Goal: Information Seeking & Learning: Learn about a topic

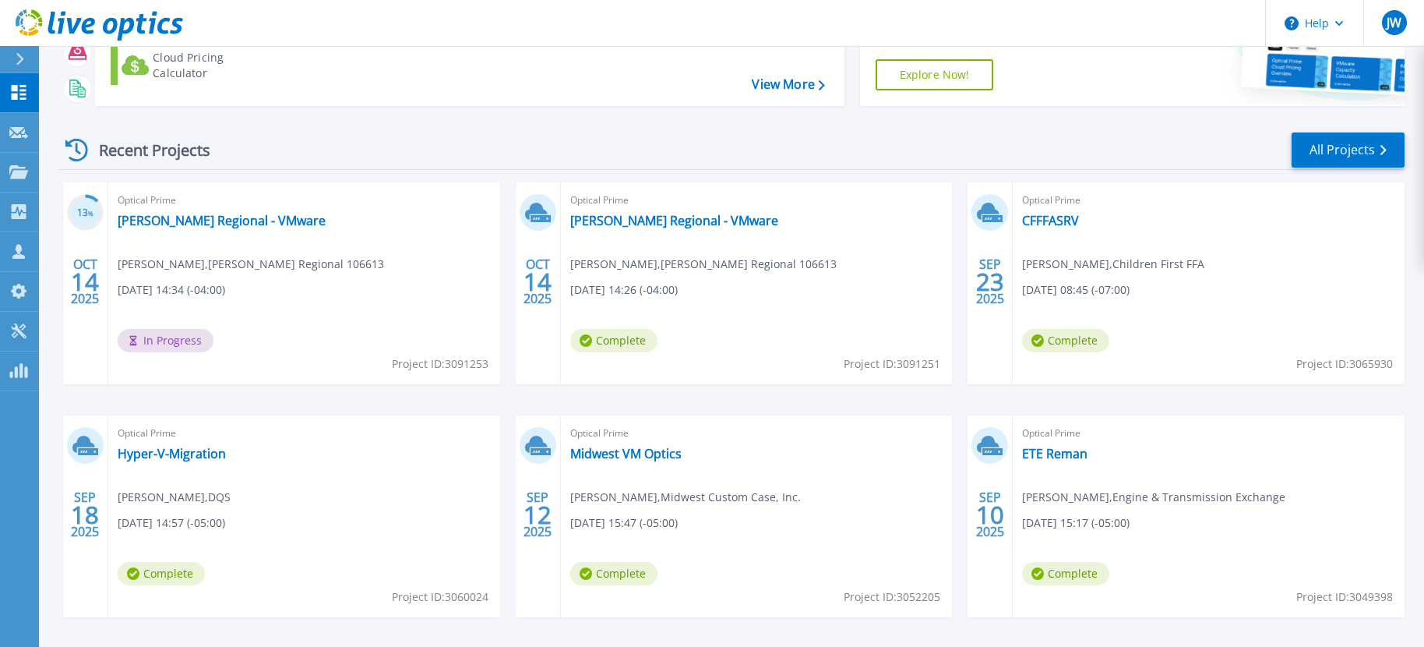
scroll to position [217, 0]
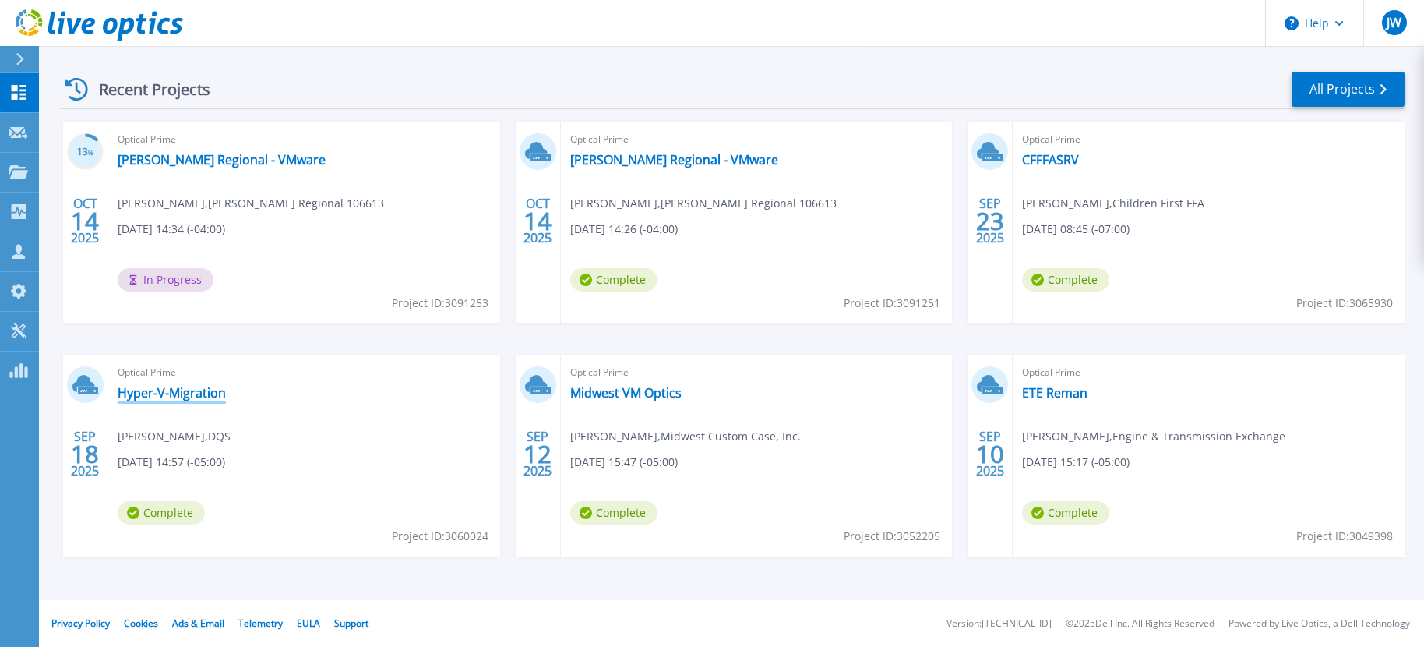
click at [210, 393] on link "Hyper-V-Migration" at bounding box center [172, 393] width 108 height 16
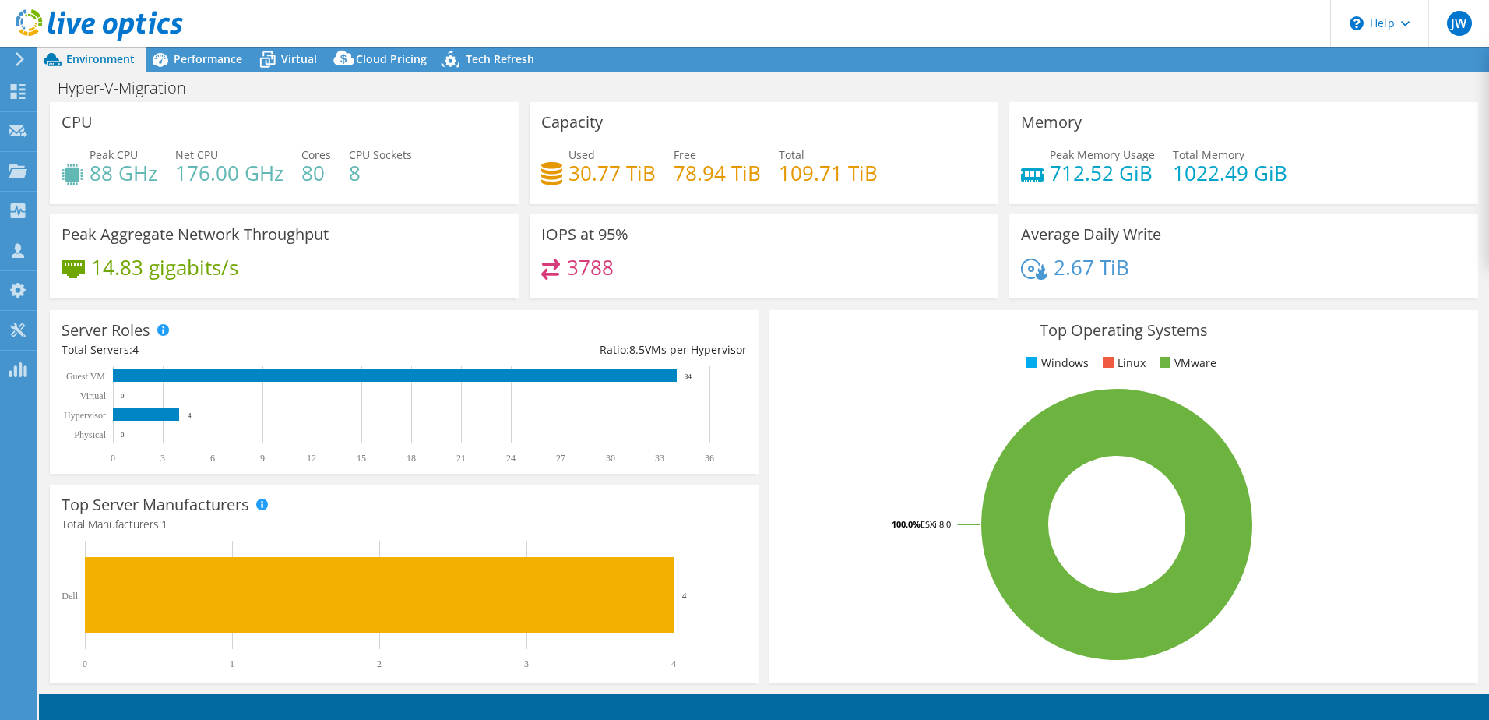
select select "USD"
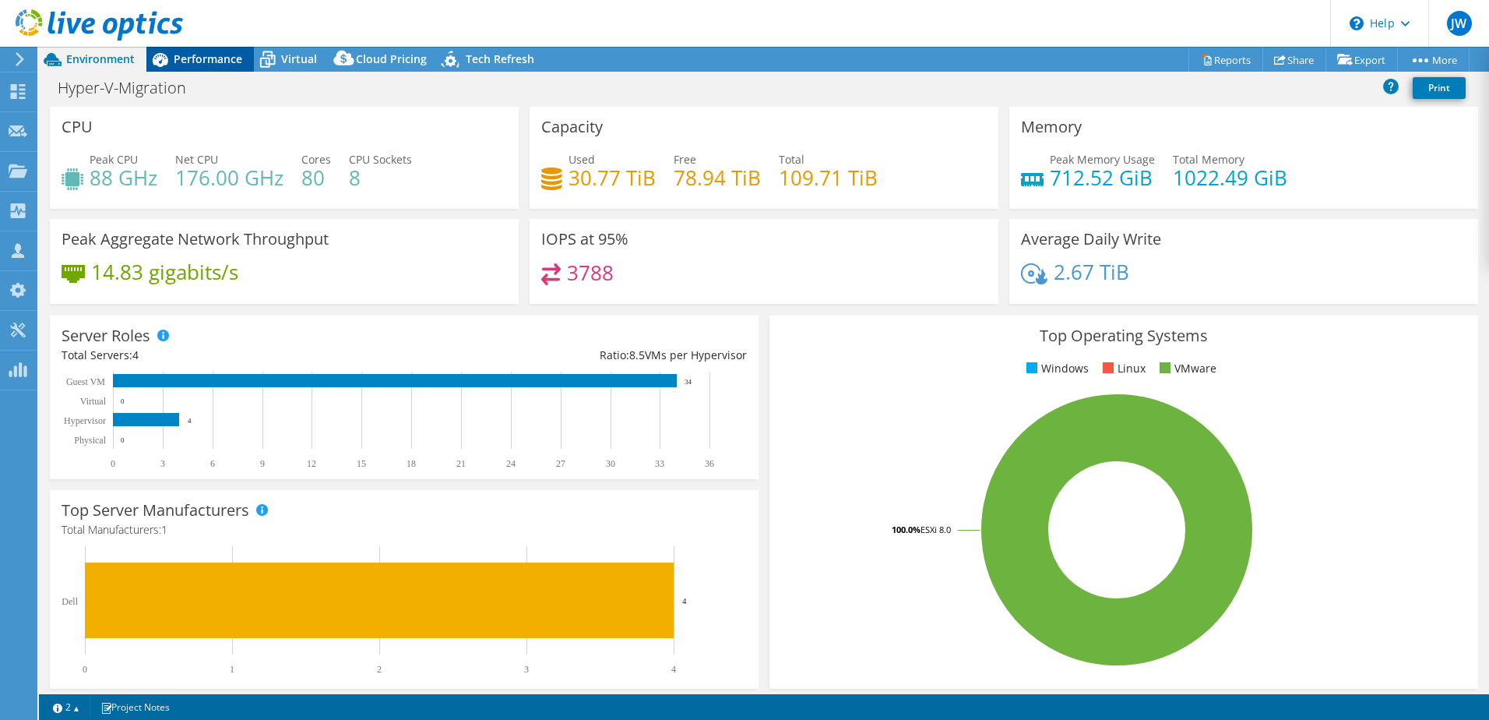
click at [206, 63] on span "Performance" at bounding box center [208, 58] width 69 height 15
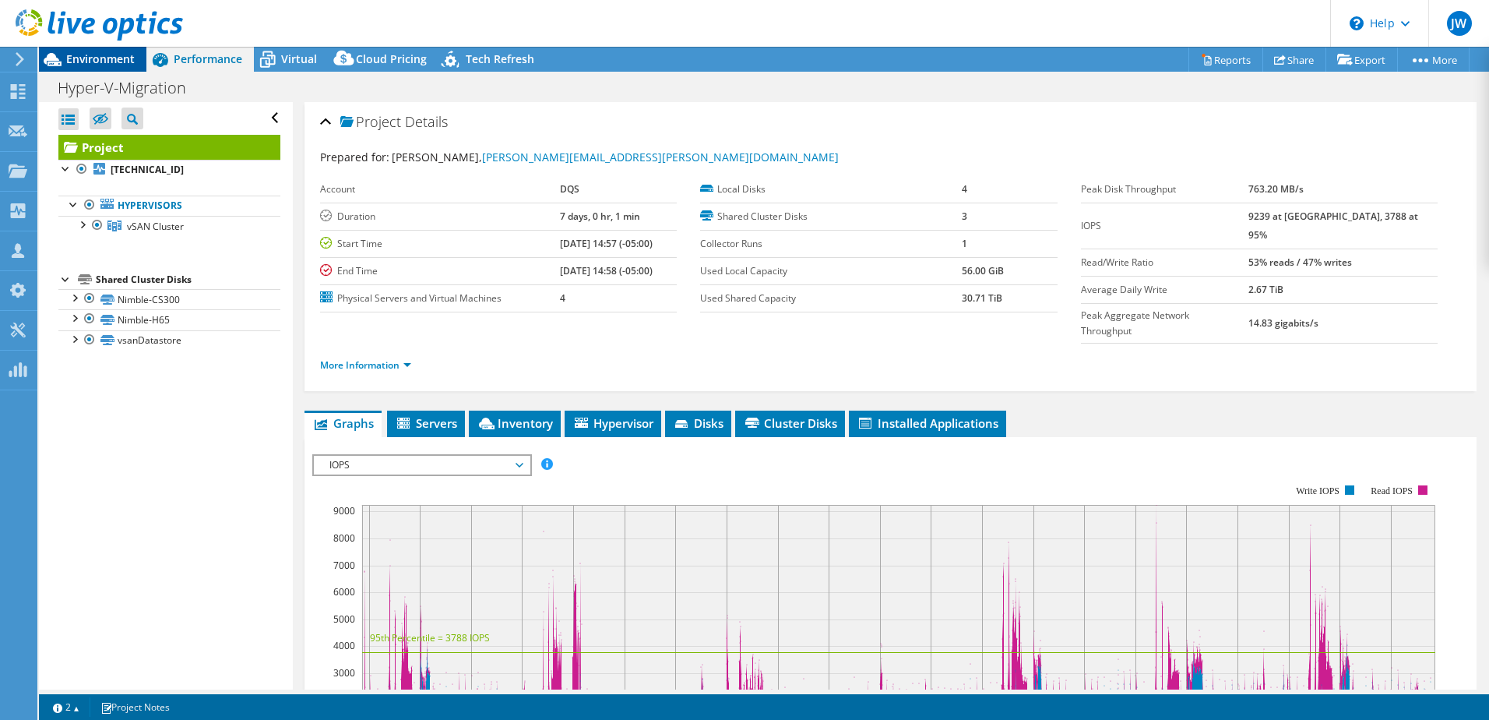
click at [93, 61] on span "Environment" at bounding box center [100, 58] width 69 height 15
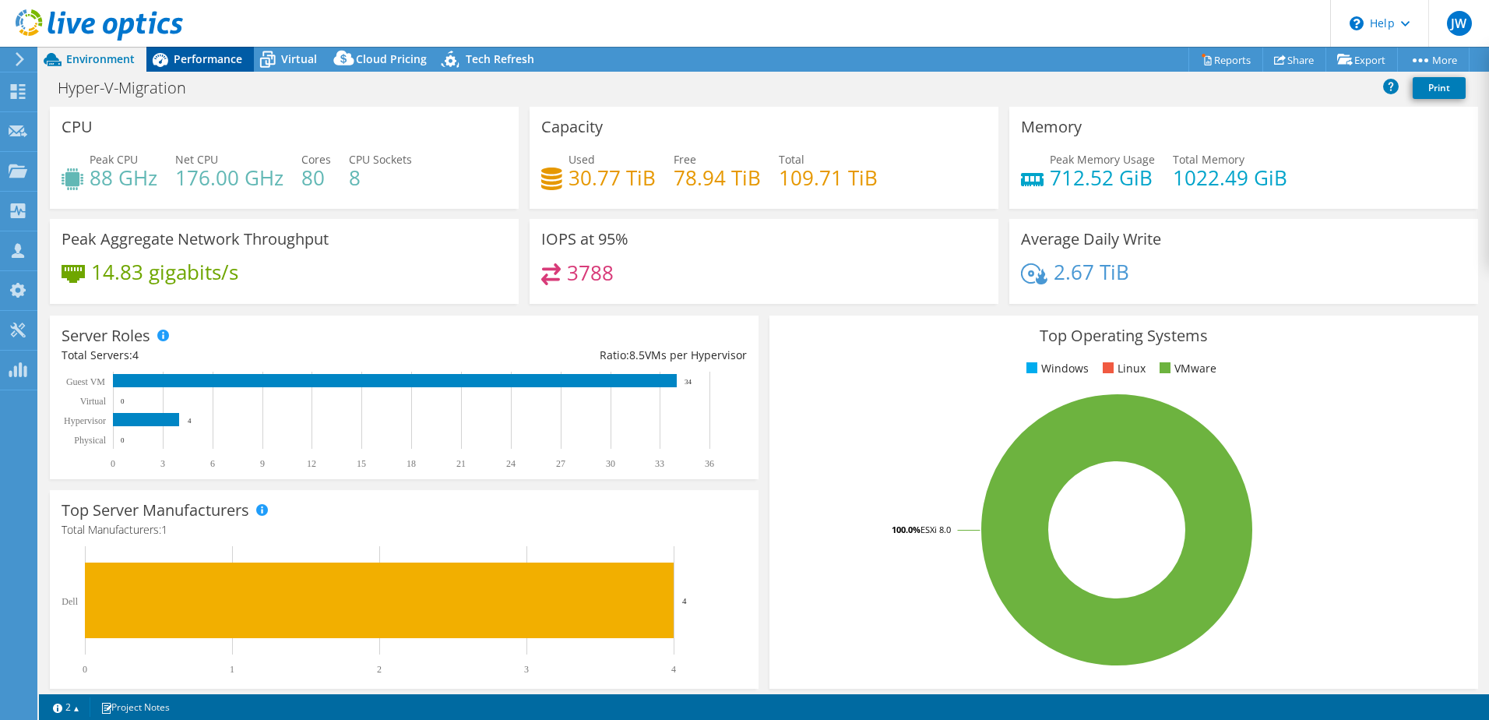
click at [215, 57] on span "Performance" at bounding box center [208, 58] width 69 height 15
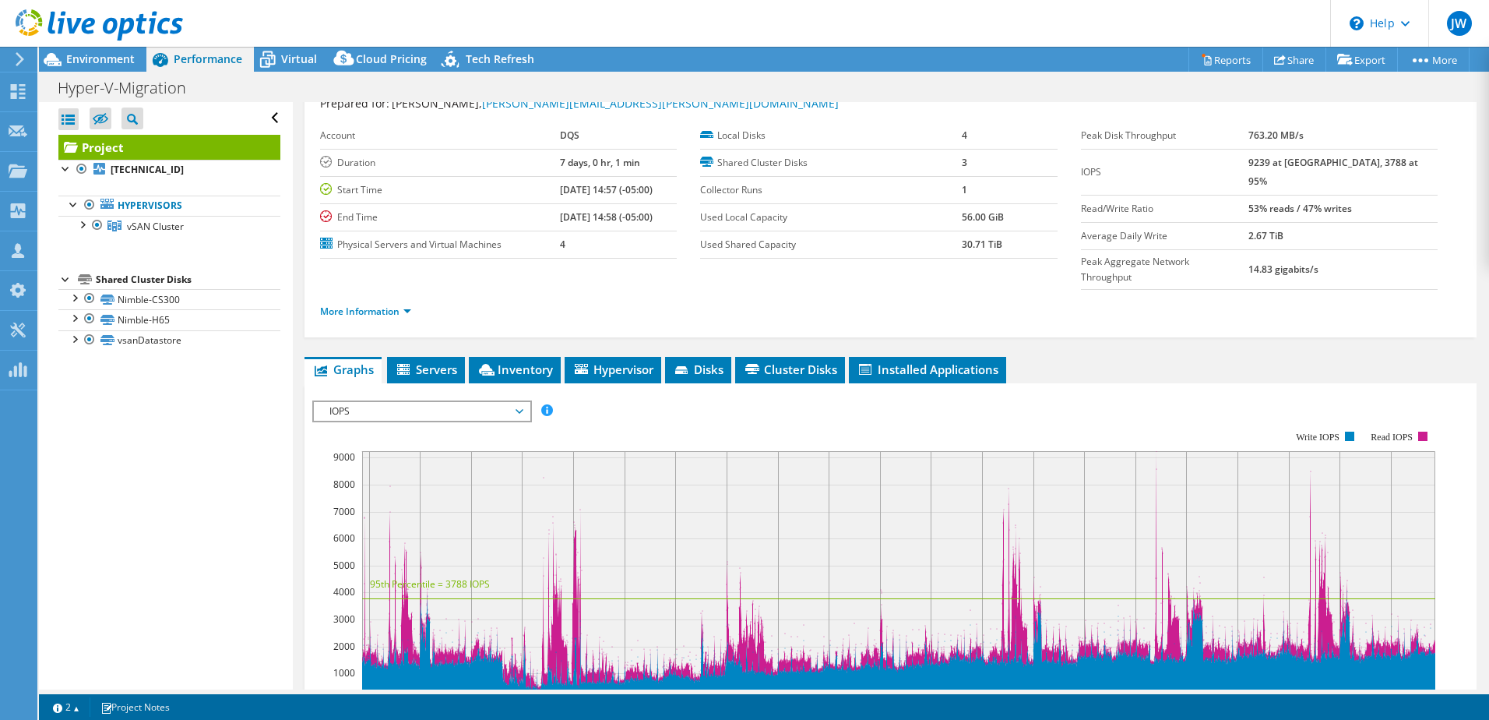
scroll to position [78, 0]
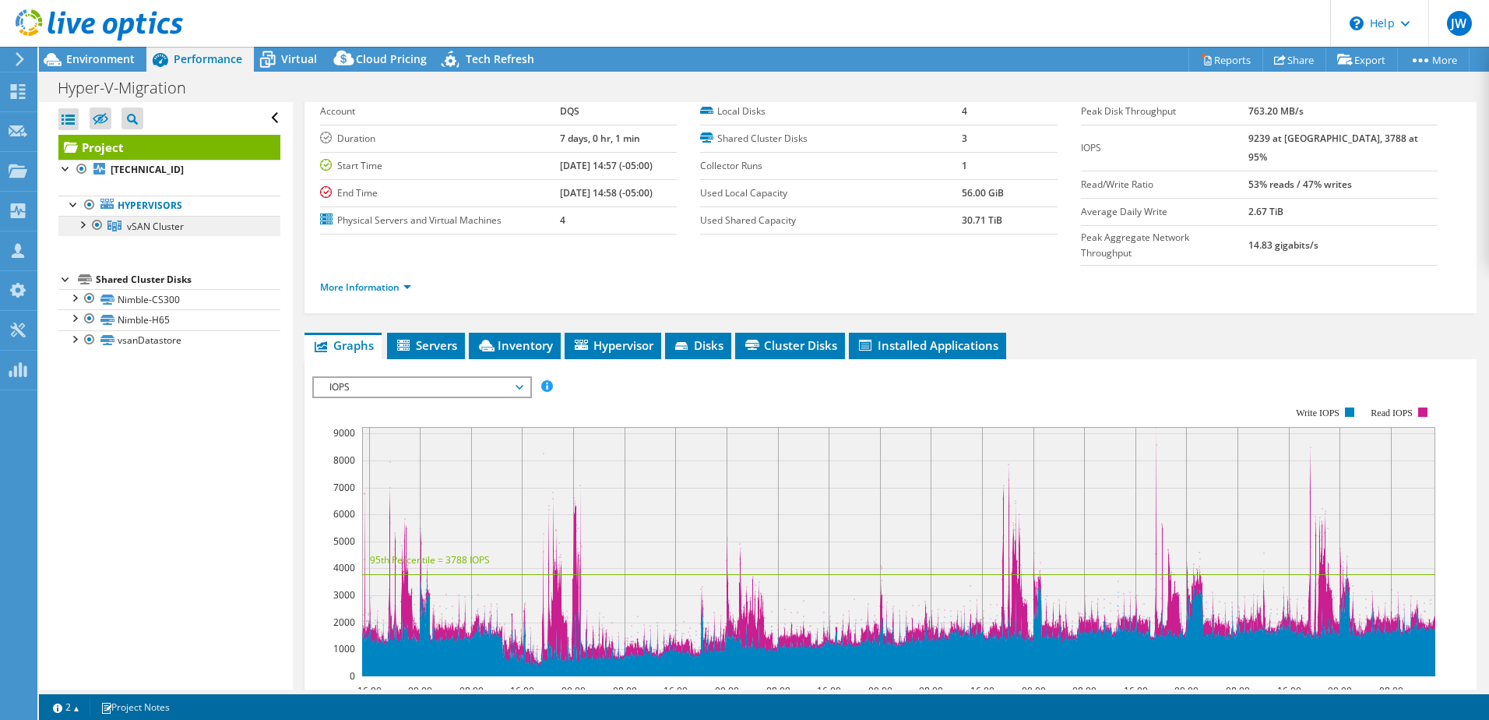
click at [153, 218] on link "vSAN Cluster" at bounding box center [169, 226] width 222 height 20
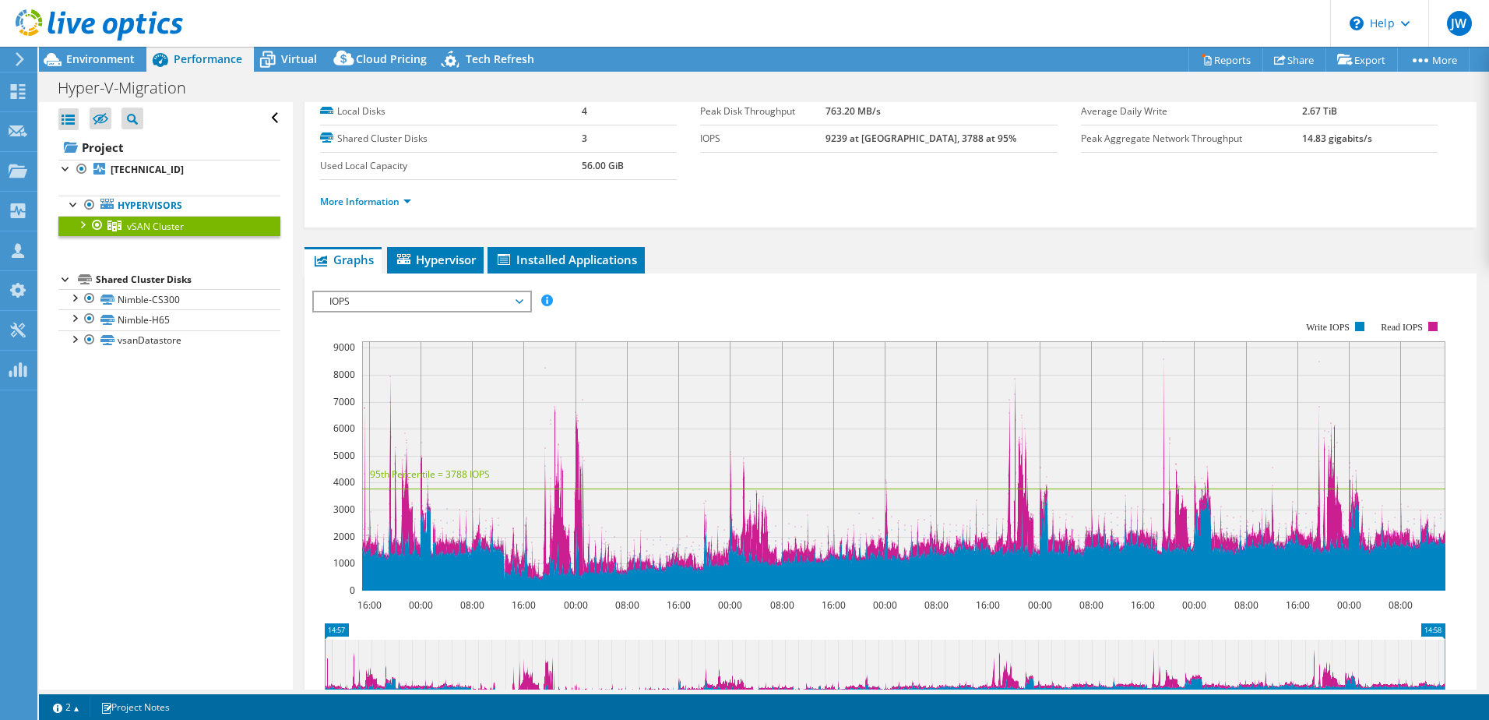
click at [79, 223] on div at bounding box center [82, 224] width 16 height 16
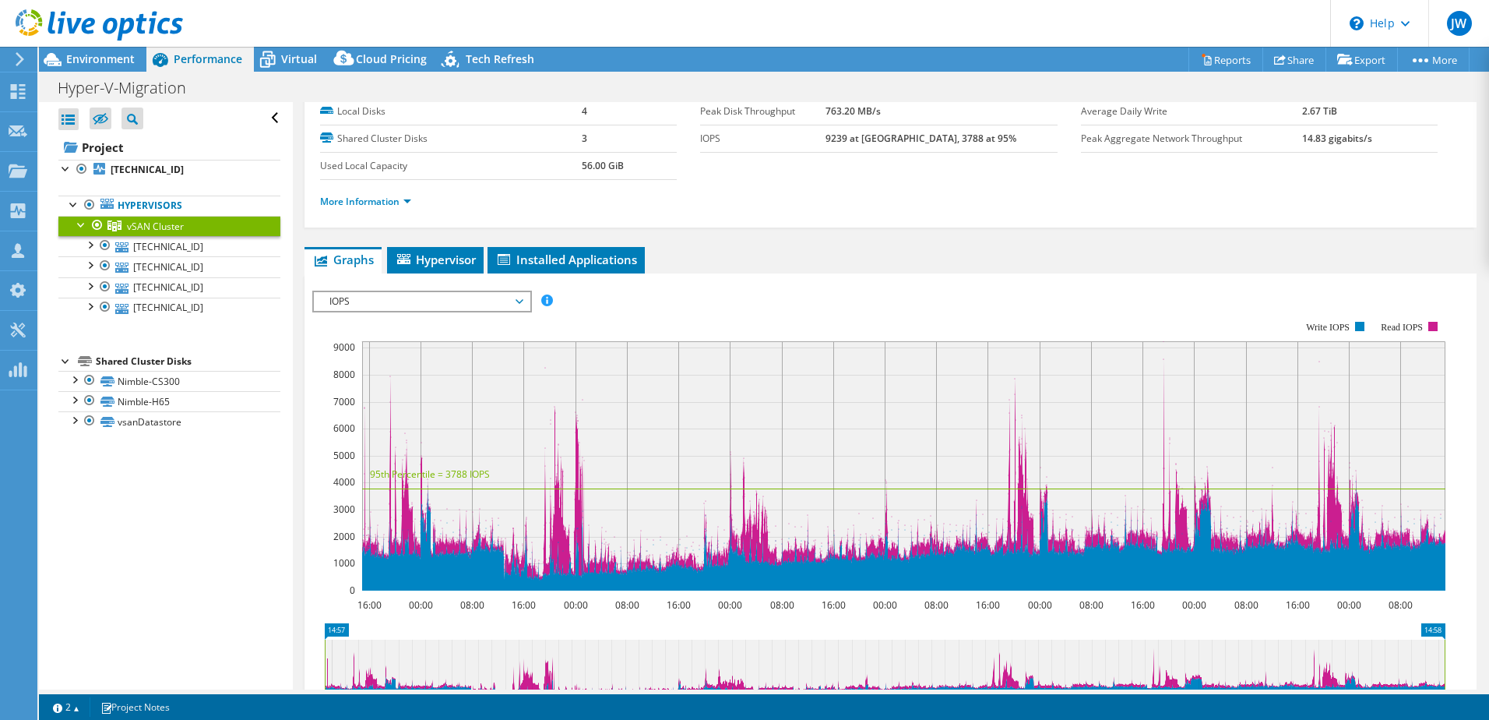
click at [520, 304] on span "IOPS" at bounding box center [422, 301] width 200 height 19
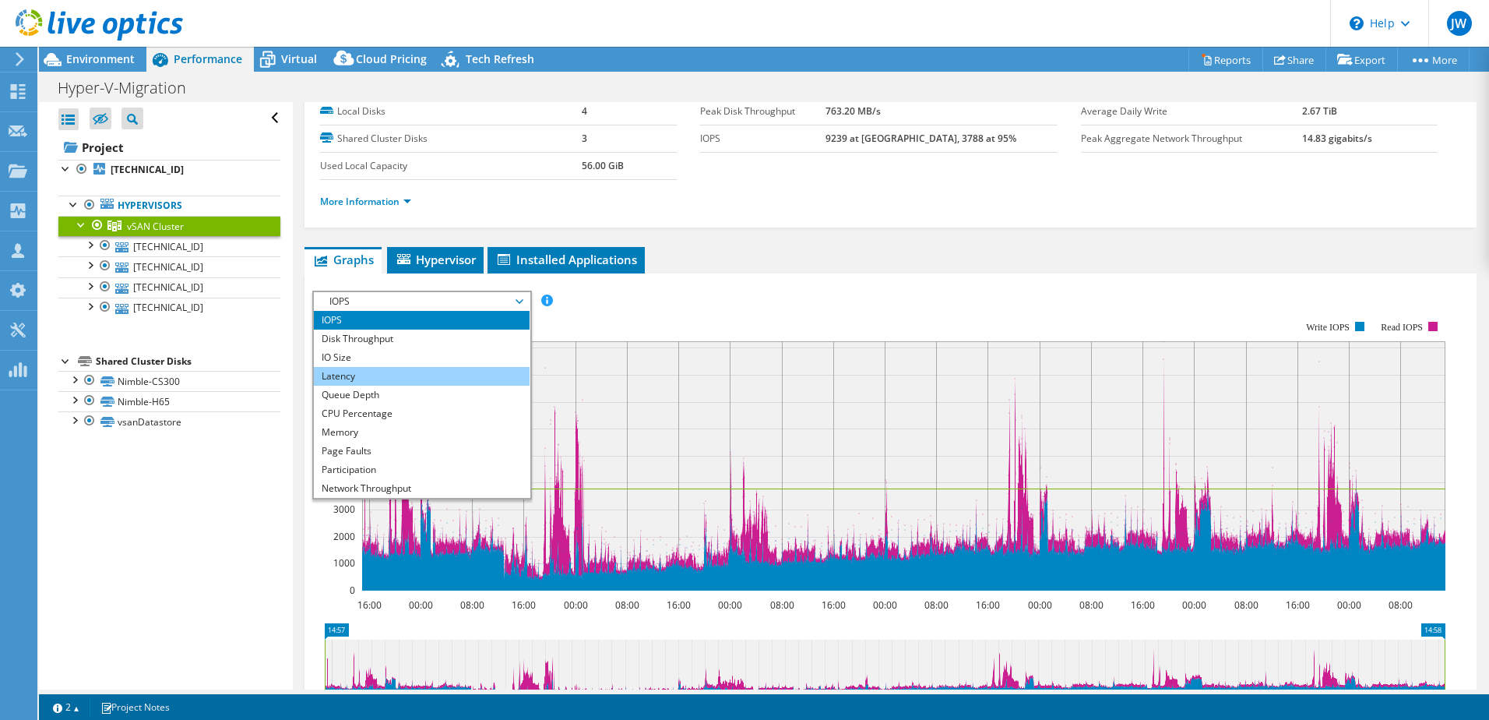
click at [389, 370] on li "Latency" at bounding box center [422, 376] width 216 height 19
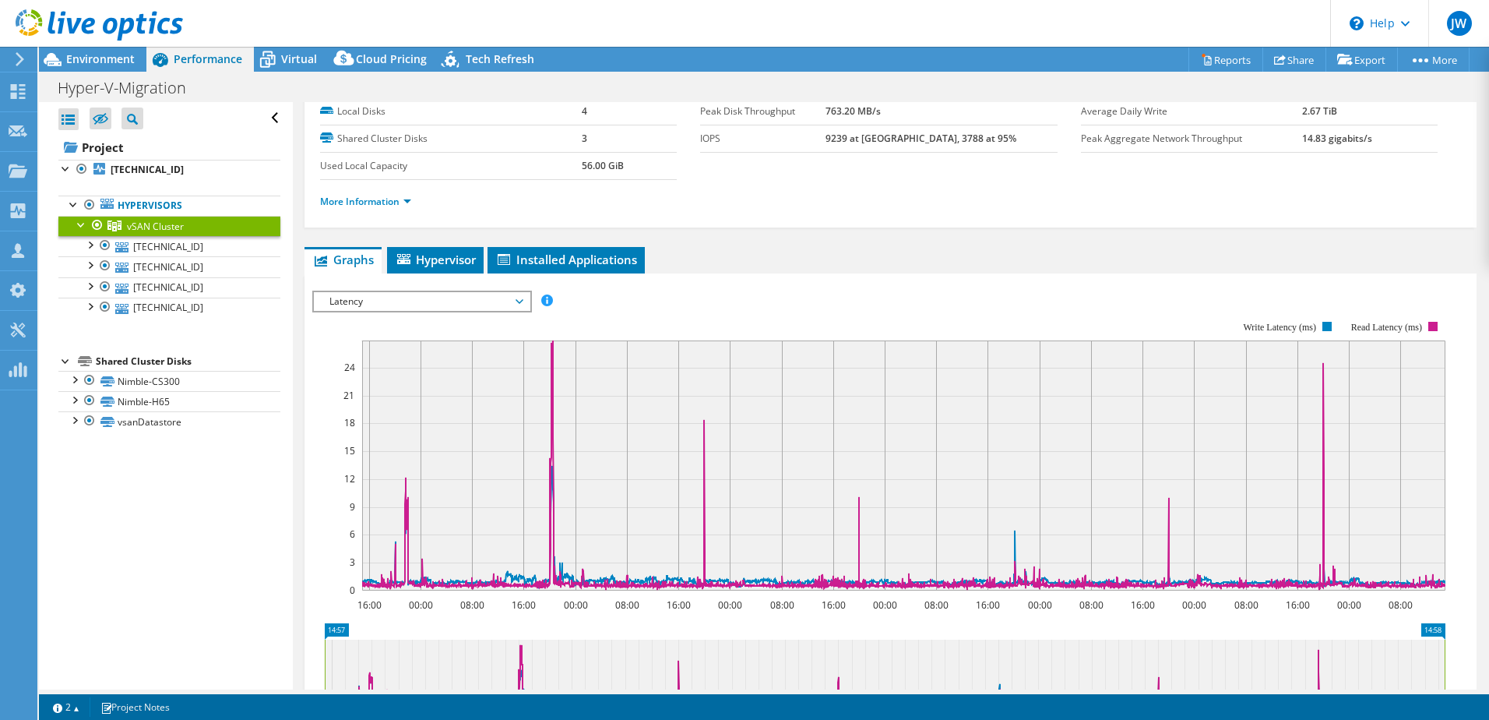
click at [522, 299] on span "Latency" at bounding box center [422, 301] width 200 height 19
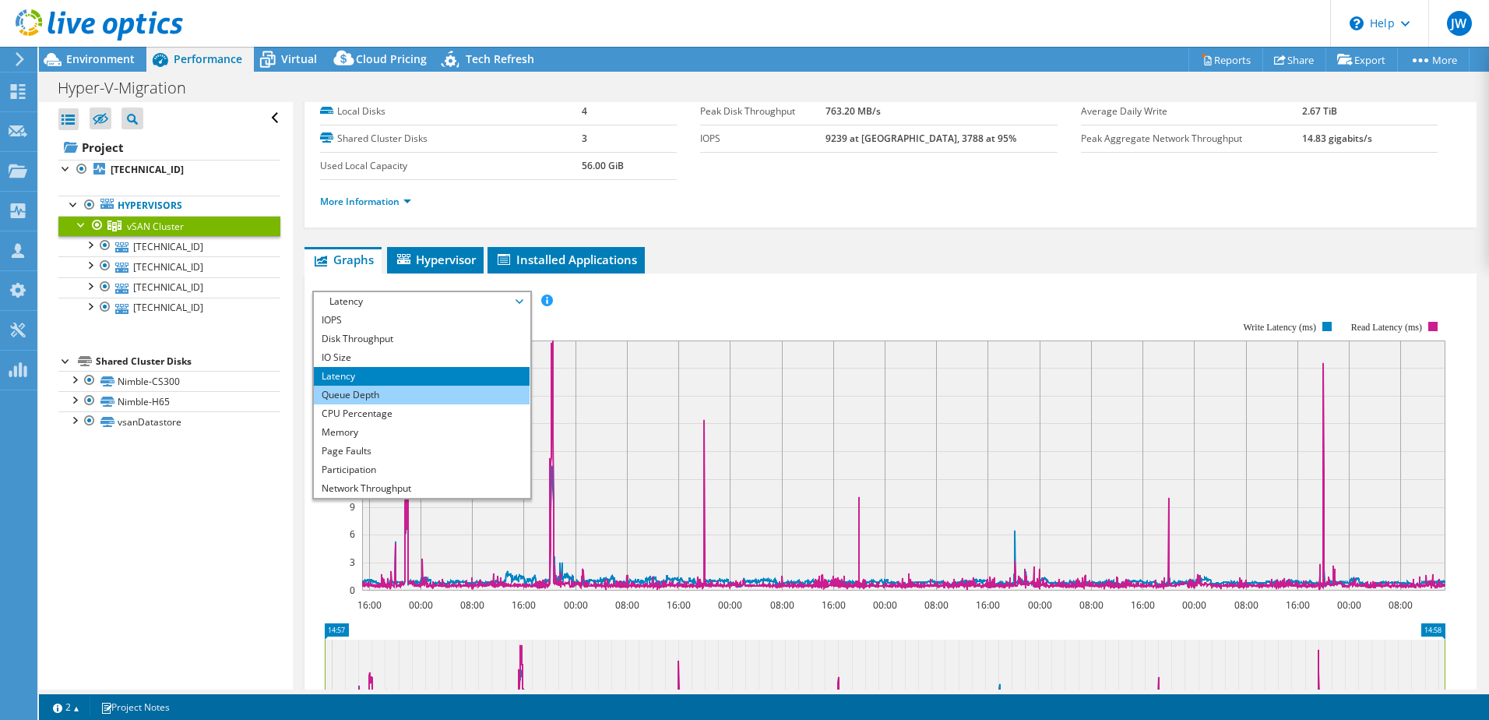
click at [388, 392] on li "Queue Depth" at bounding box center [422, 395] width 216 height 19
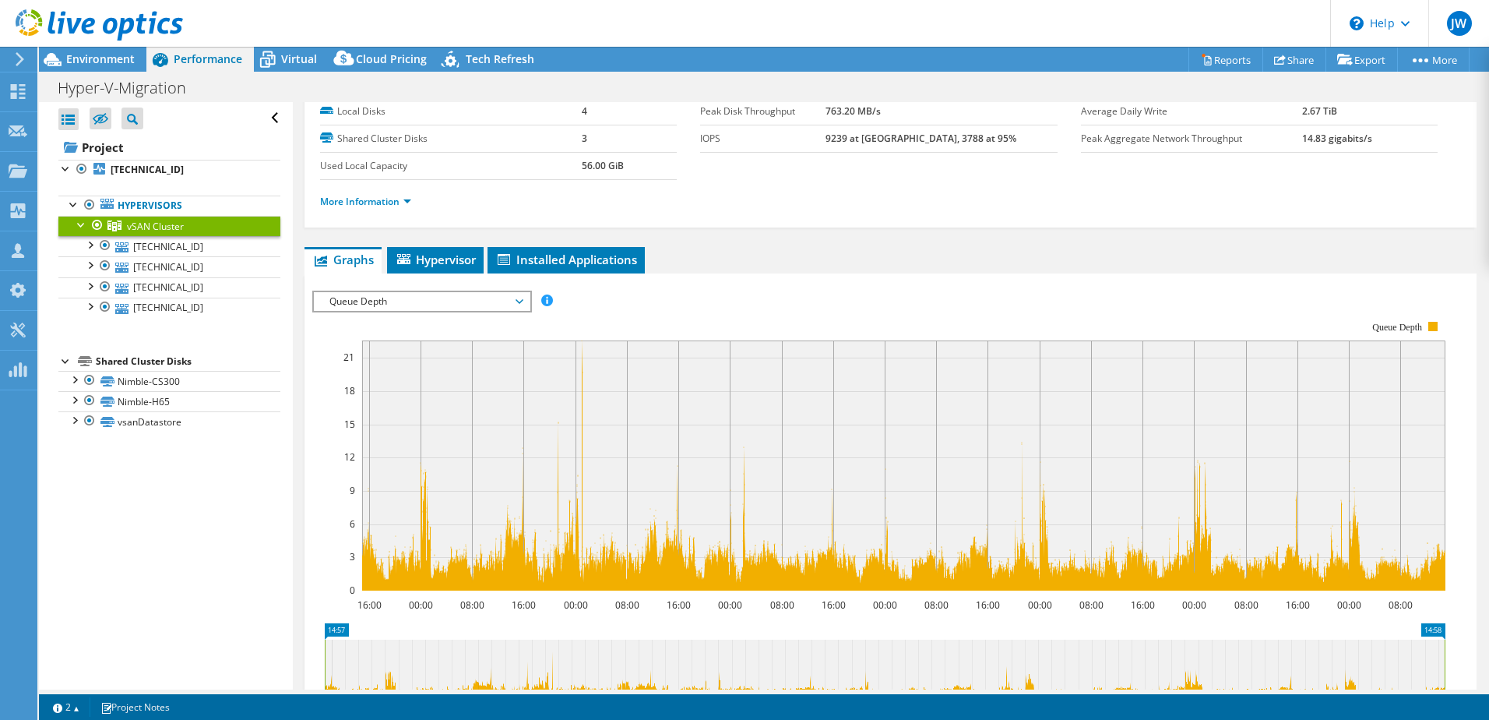
click at [432, 305] on span "Queue Depth" at bounding box center [422, 301] width 200 height 19
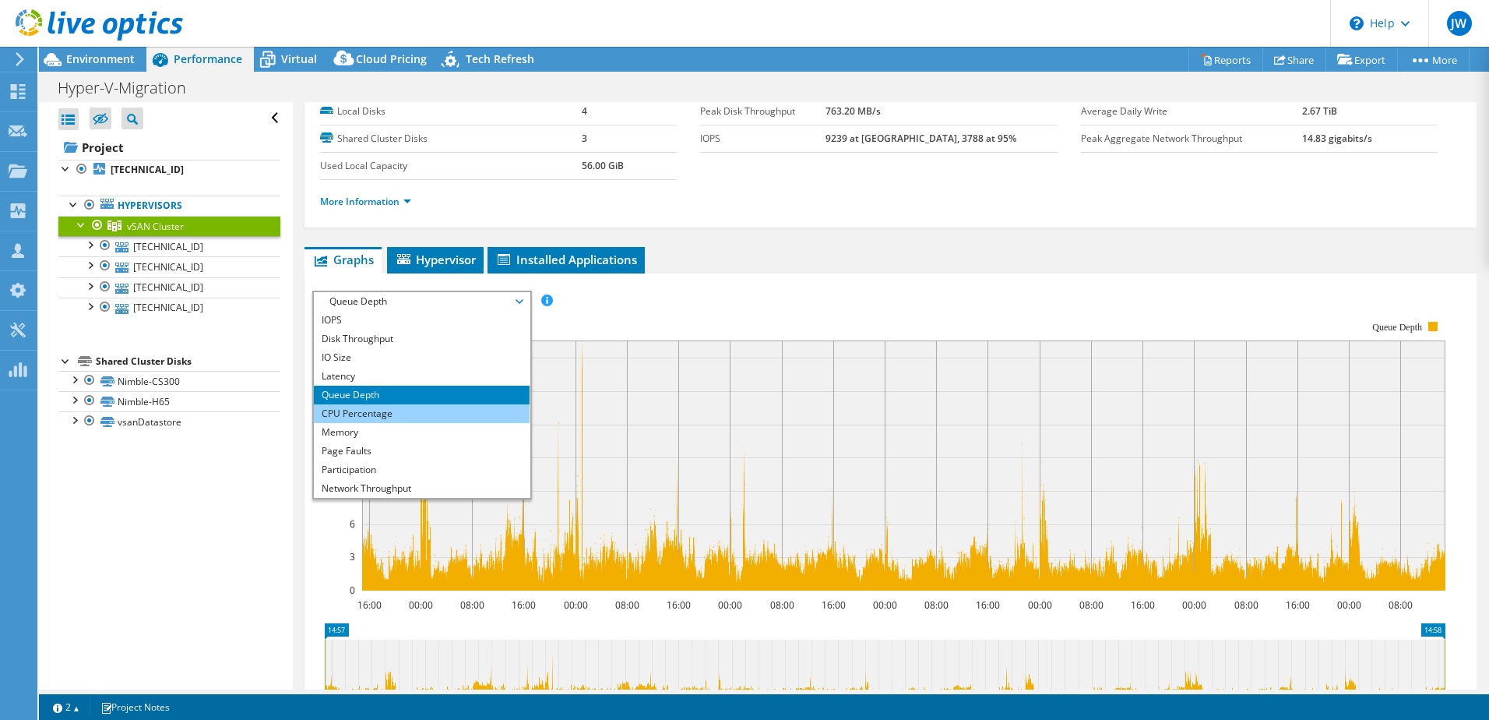
click at [390, 413] on li "CPU Percentage" at bounding box center [422, 413] width 216 height 19
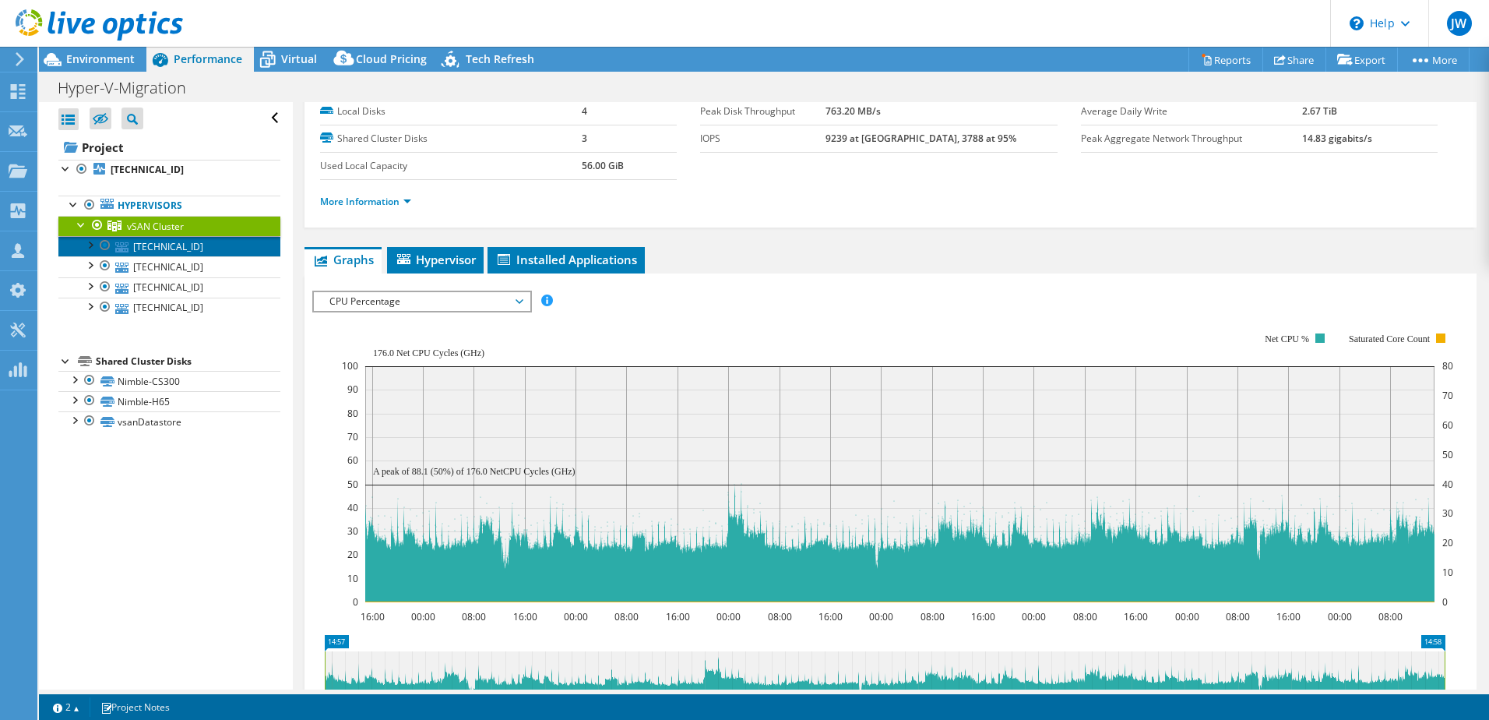
click at [193, 246] on link "[TECHNICAL_ID]" at bounding box center [169, 246] width 222 height 20
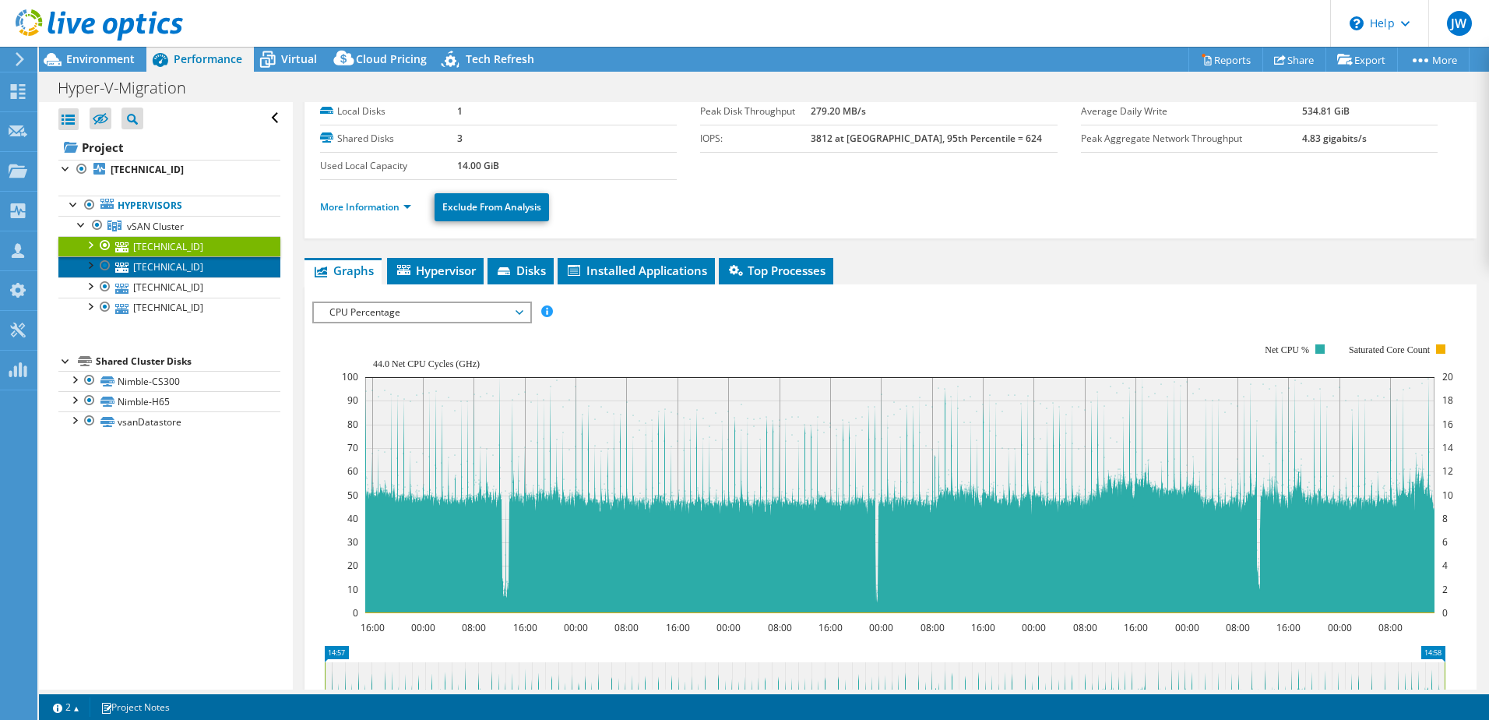
click at [189, 264] on link "[TECHNICAL_ID]" at bounding box center [169, 266] width 222 height 20
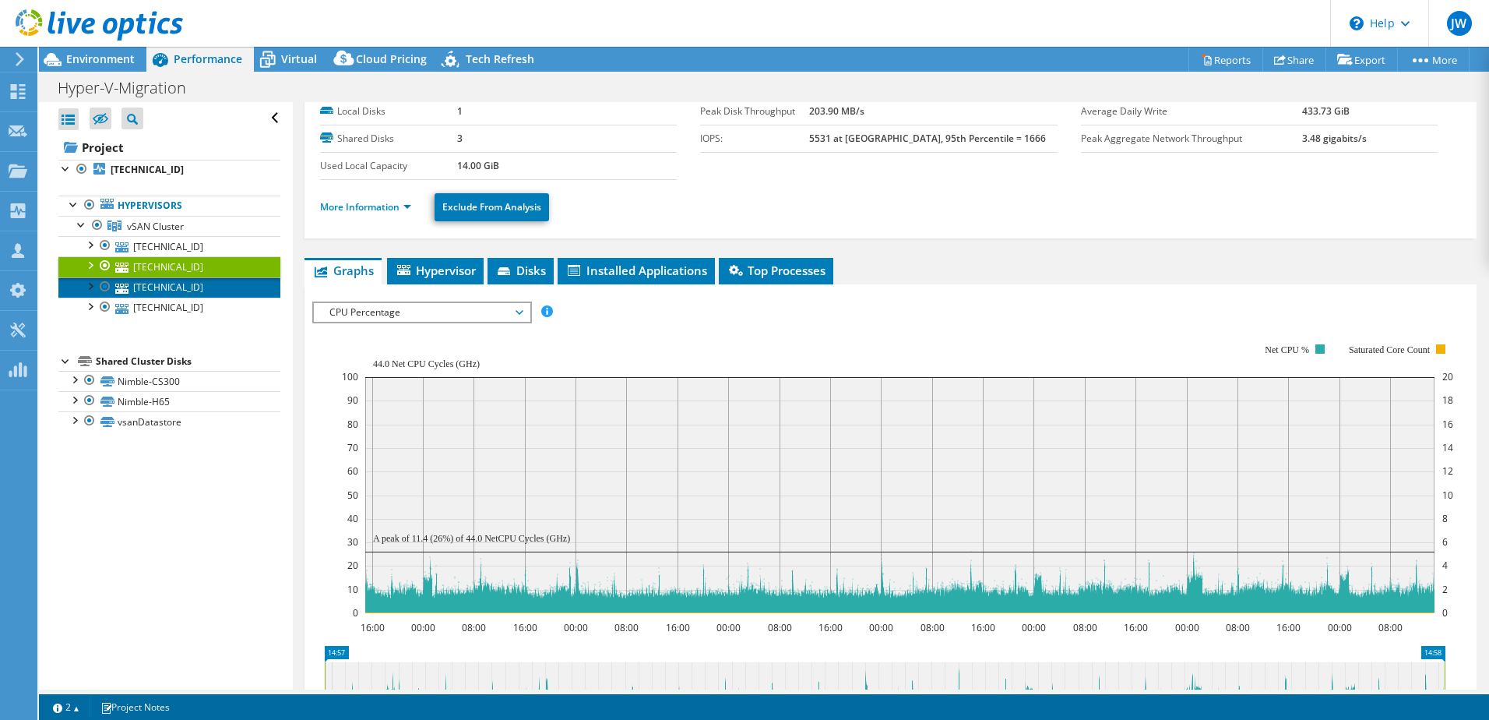
click at [182, 286] on link "[TECHNICAL_ID]" at bounding box center [169, 287] width 222 height 20
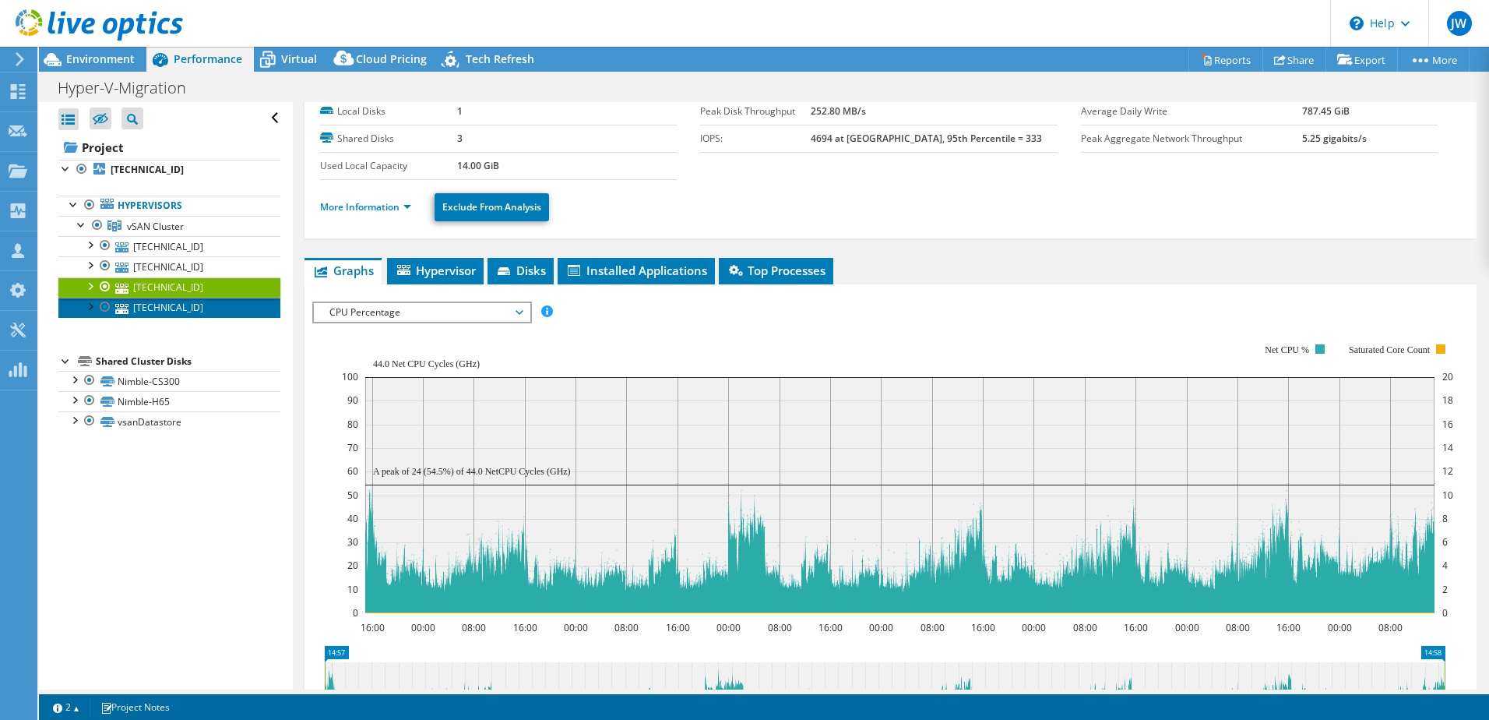
click at [182, 301] on link "[TECHNICAL_ID]" at bounding box center [169, 308] width 222 height 20
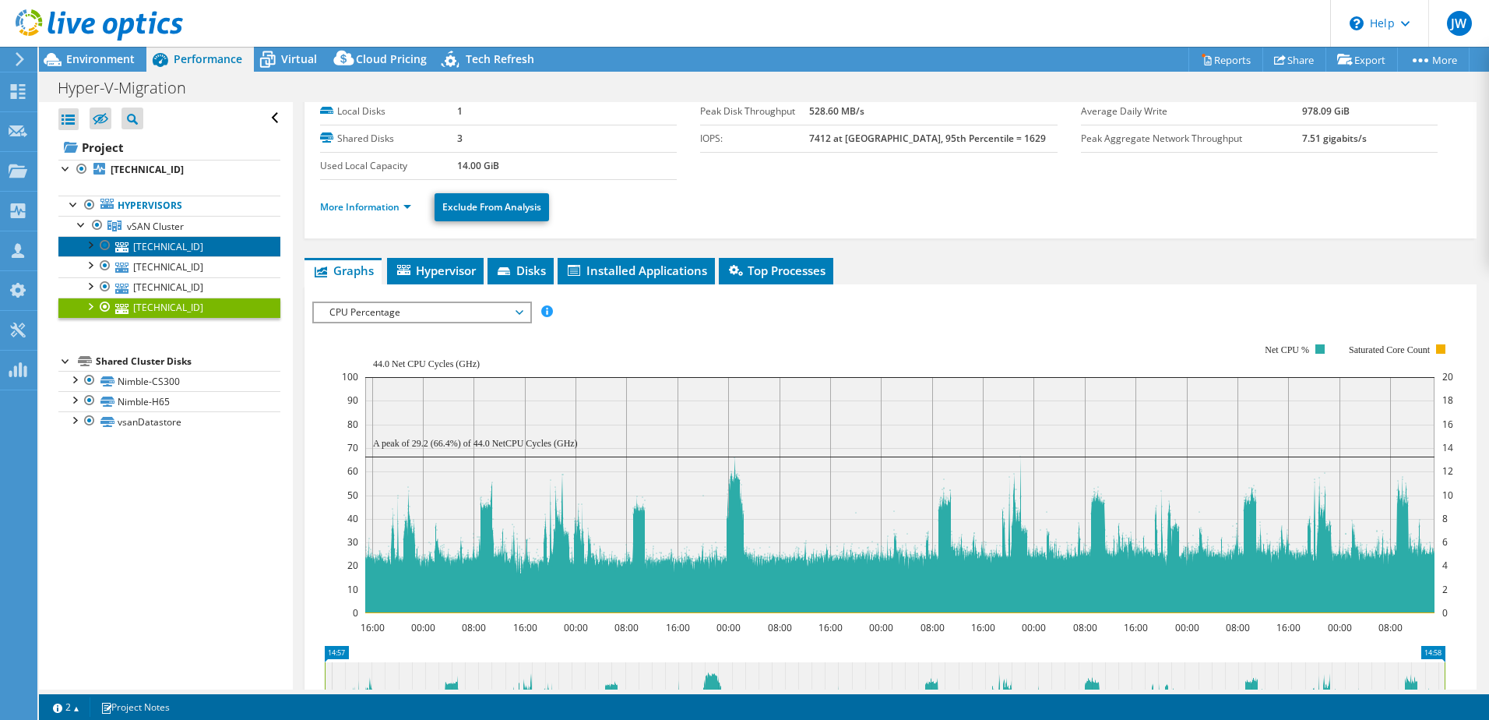
click at [187, 248] on link "[TECHNICAL_ID]" at bounding box center [169, 246] width 222 height 20
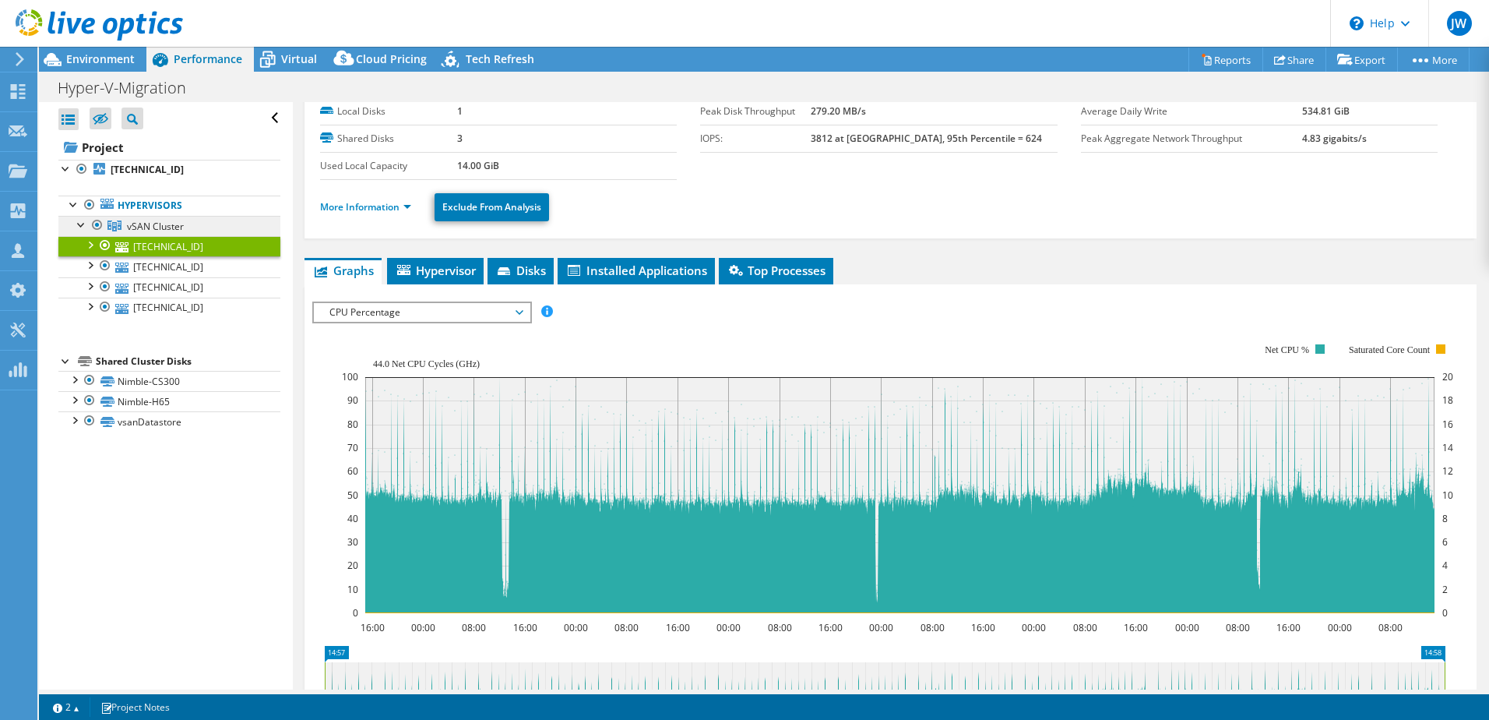
click at [151, 221] on span "vSAN Cluster" at bounding box center [155, 226] width 57 height 13
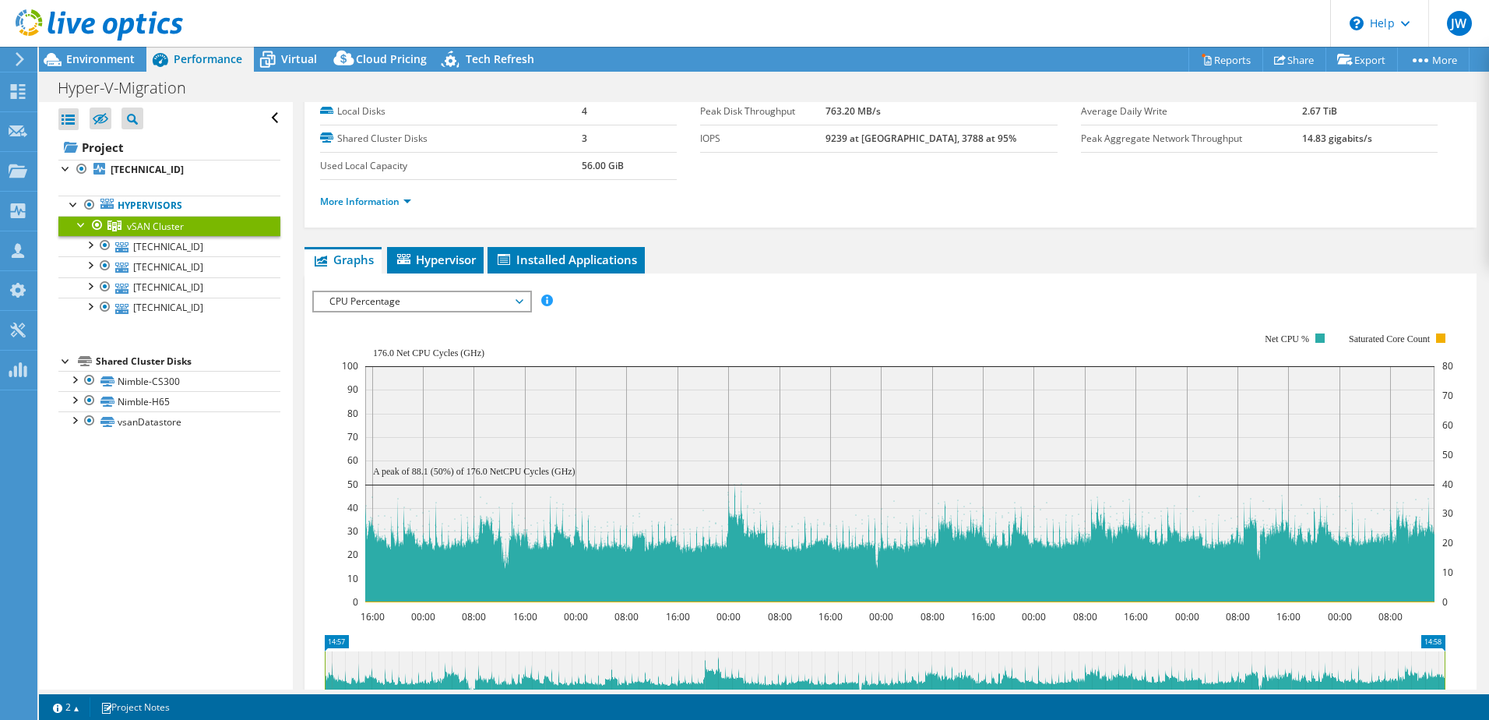
click at [520, 302] on span "CPU Percentage" at bounding box center [422, 301] width 200 height 19
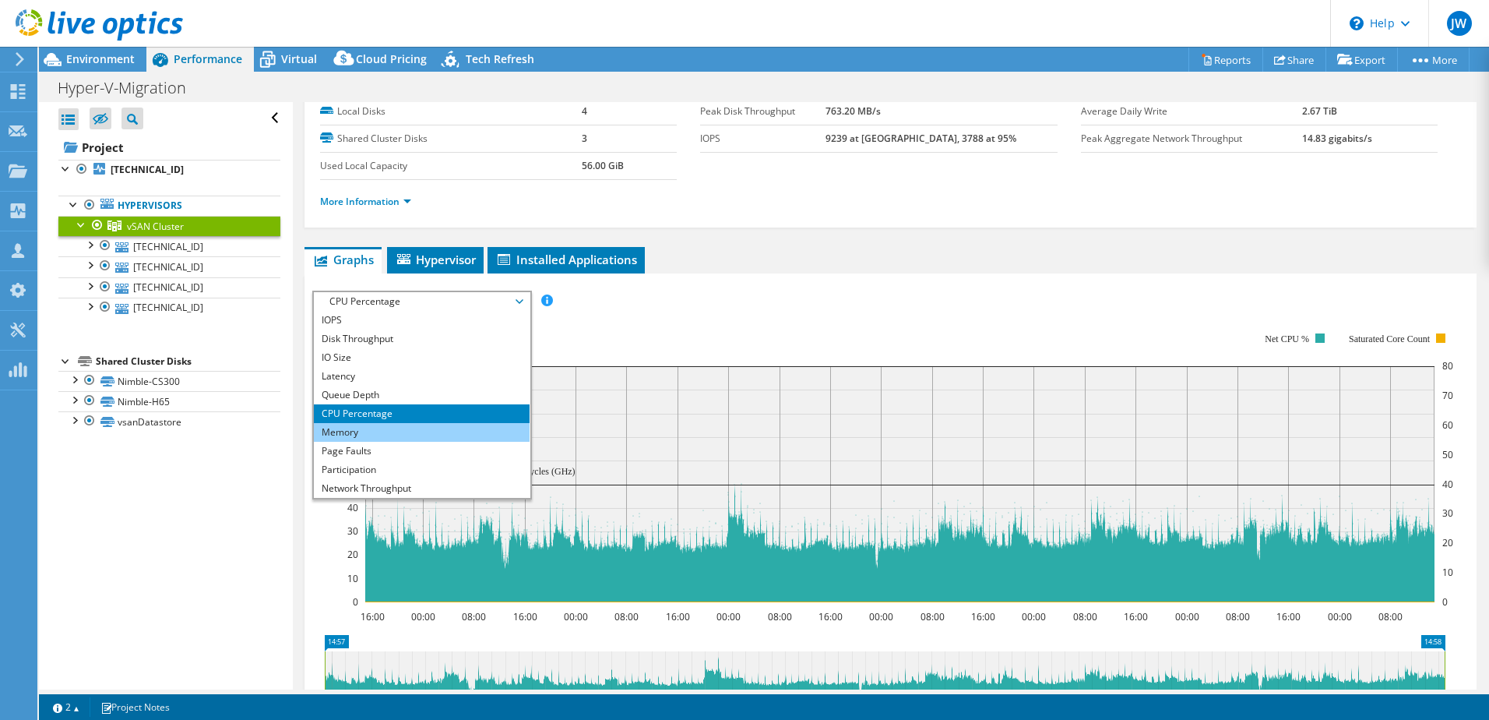
click at [360, 427] on li "Memory" at bounding box center [422, 432] width 216 height 19
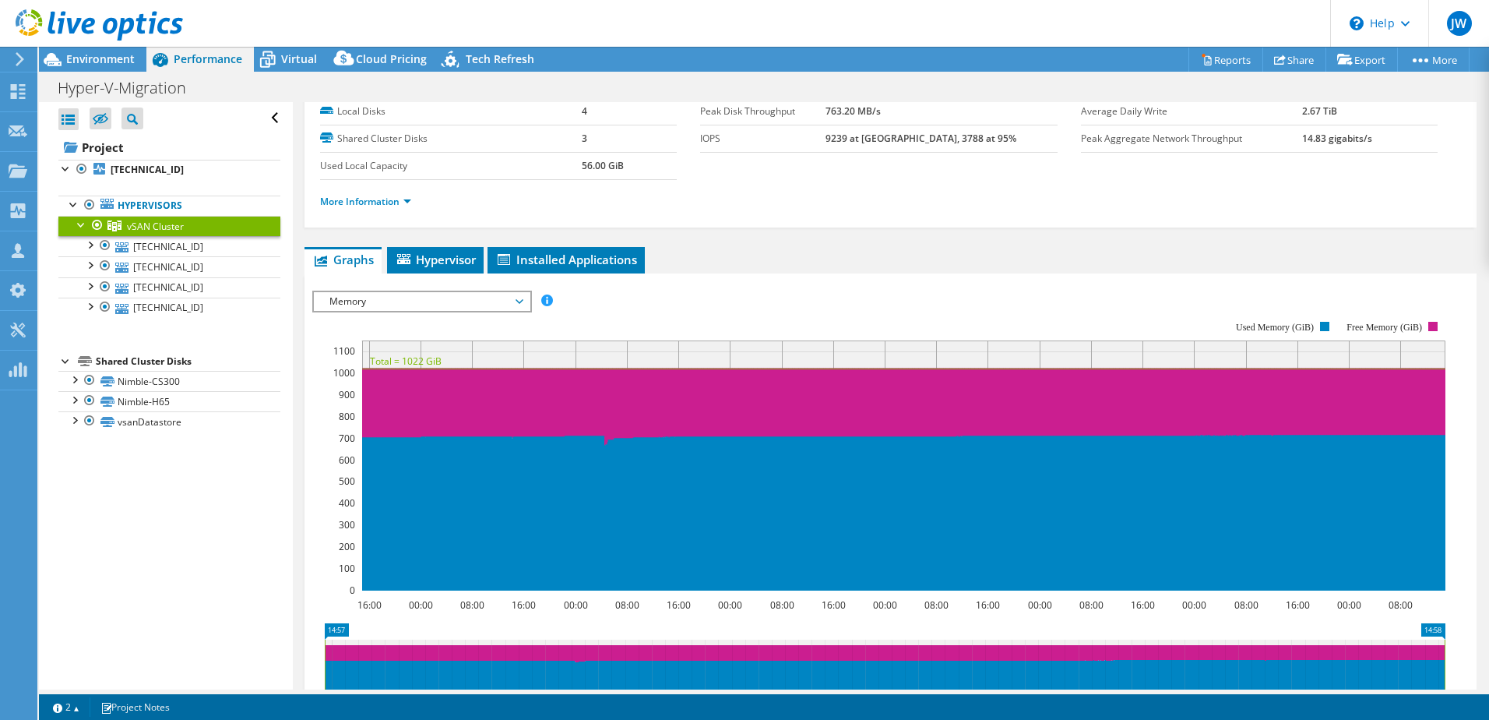
click at [520, 298] on span "Memory" at bounding box center [422, 301] width 200 height 19
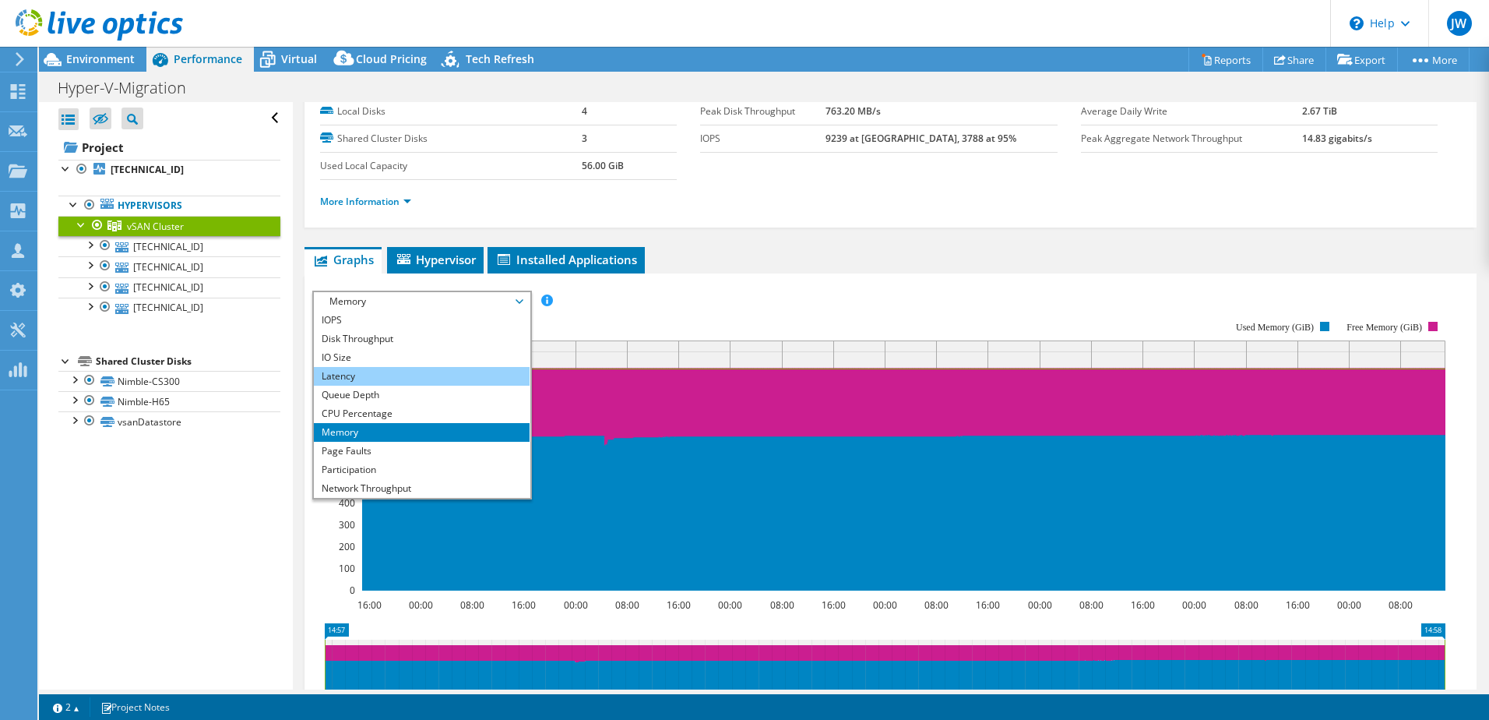
click at [392, 376] on li "Latency" at bounding box center [422, 376] width 216 height 19
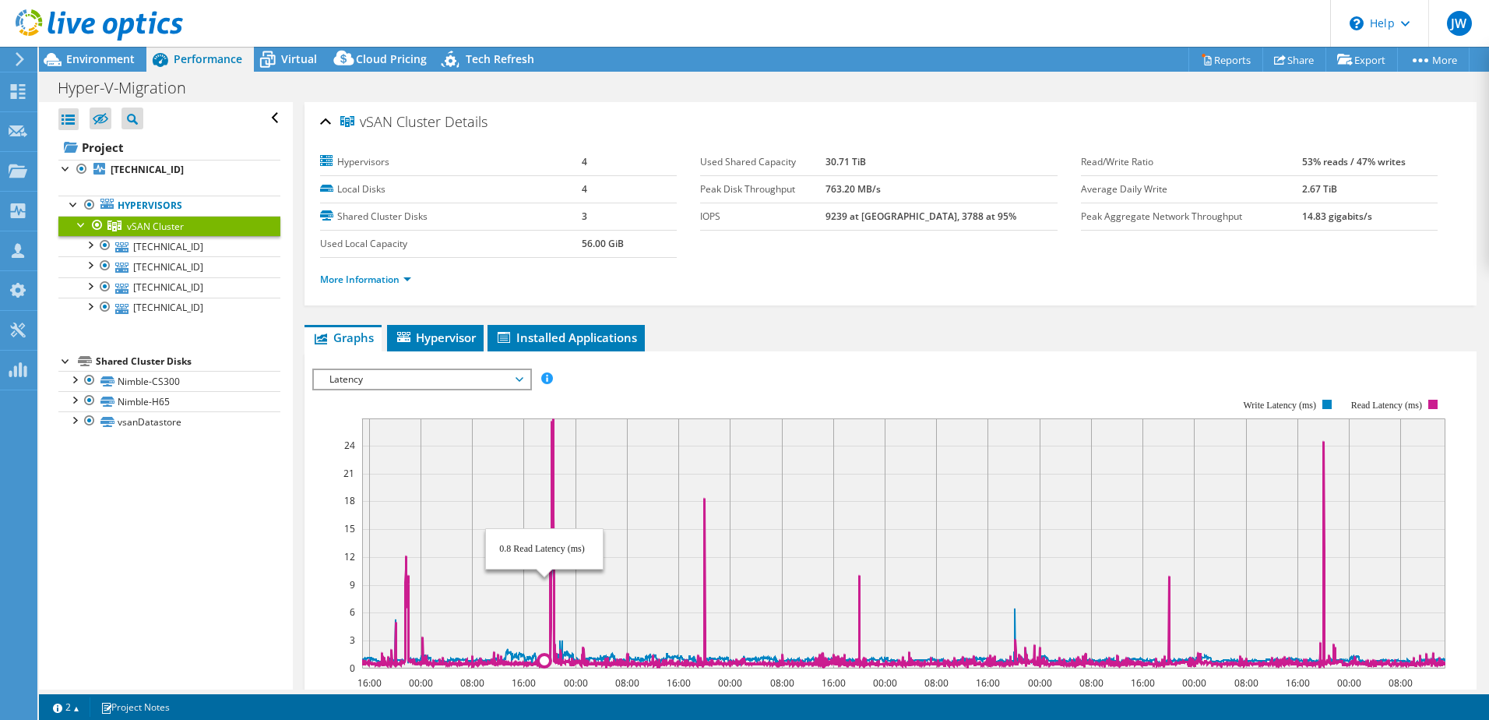
select select "USD"
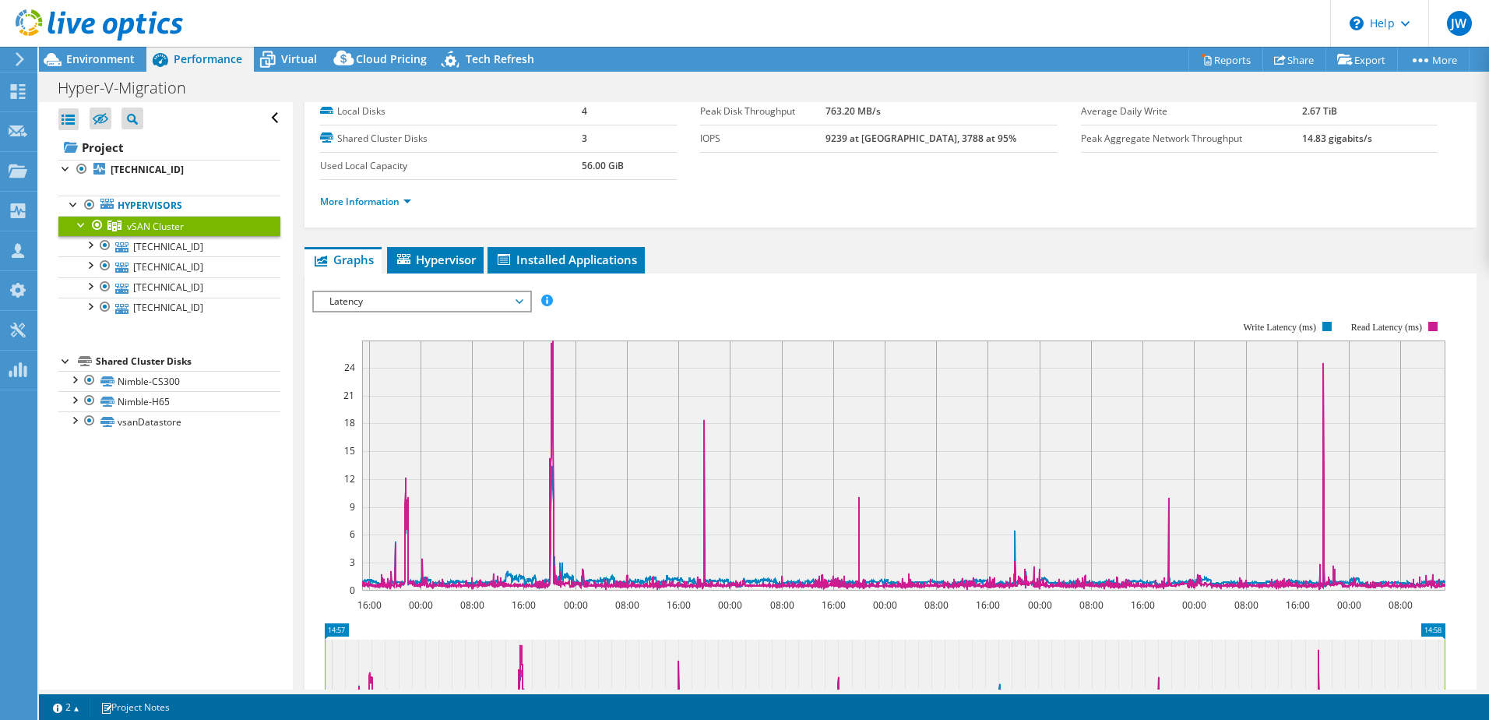
click at [522, 301] on span "Latency" at bounding box center [422, 301] width 200 height 19
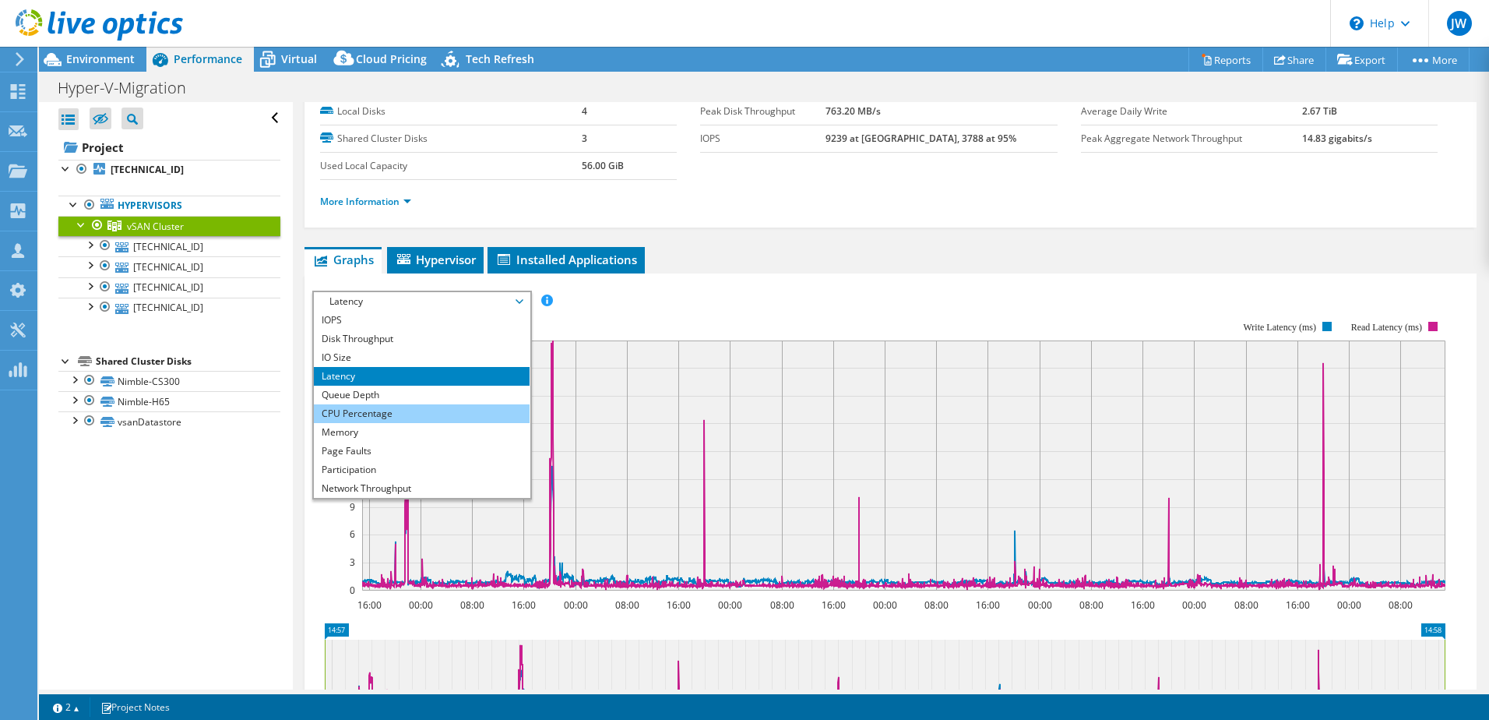
click at [396, 410] on li "CPU Percentage" at bounding box center [422, 413] width 216 height 19
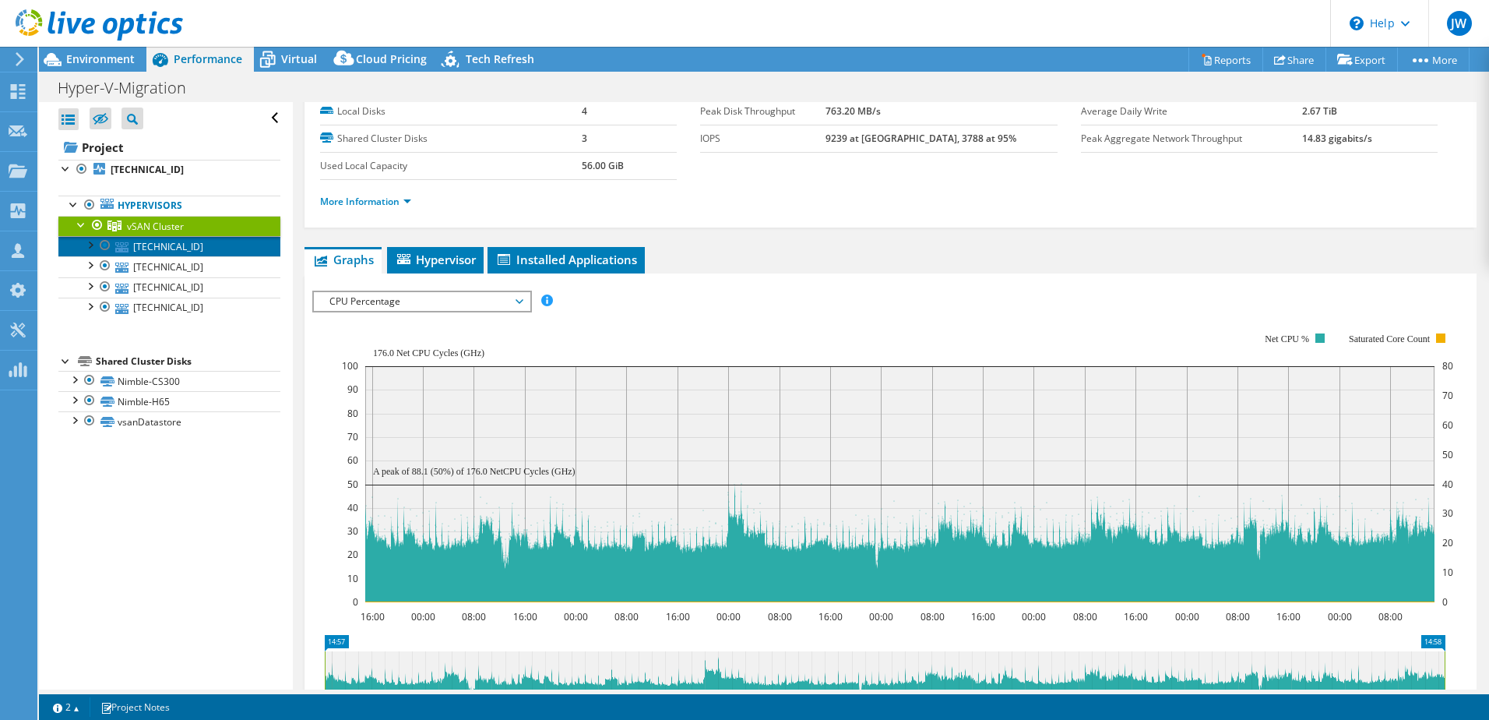
click at [183, 244] on link "[TECHNICAL_ID]" at bounding box center [169, 246] width 222 height 20
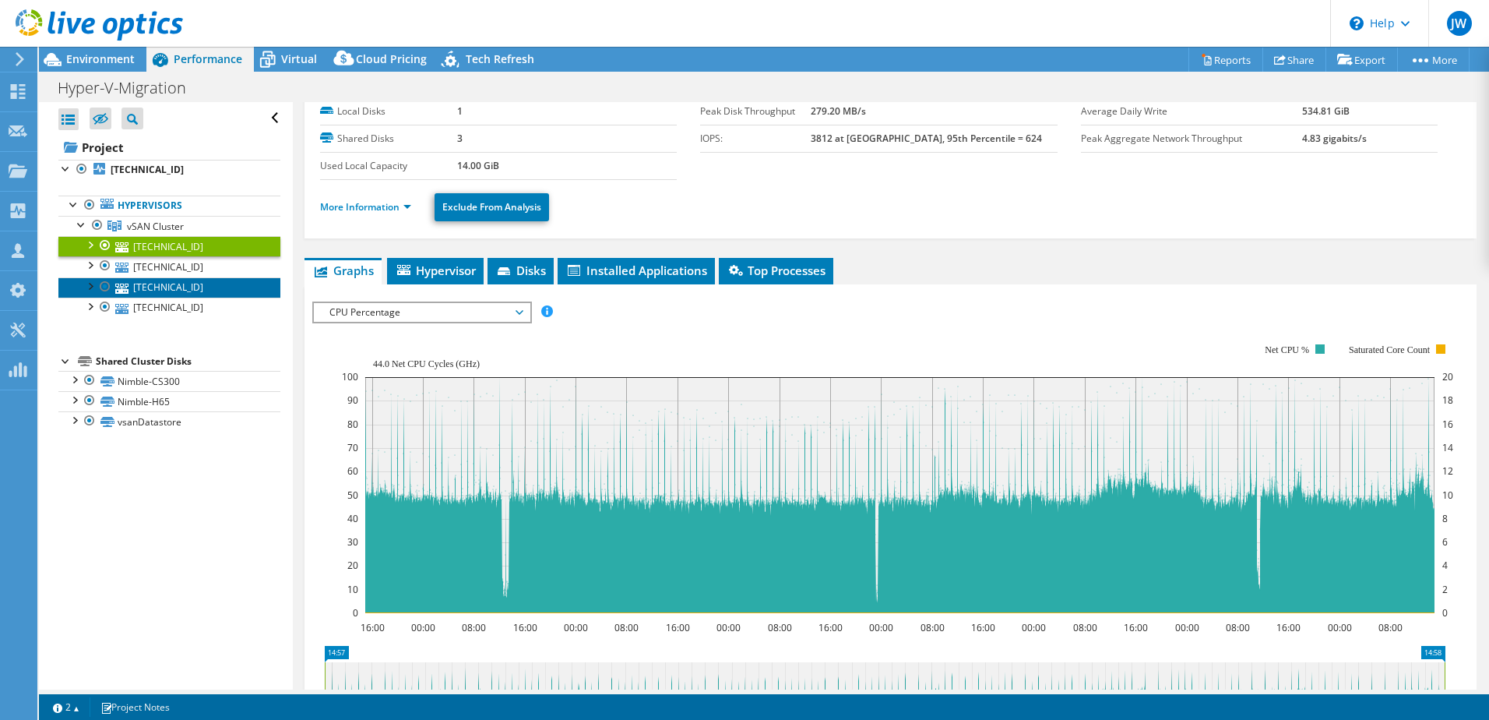
click at [203, 284] on link "[TECHNICAL_ID]" at bounding box center [169, 287] width 222 height 20
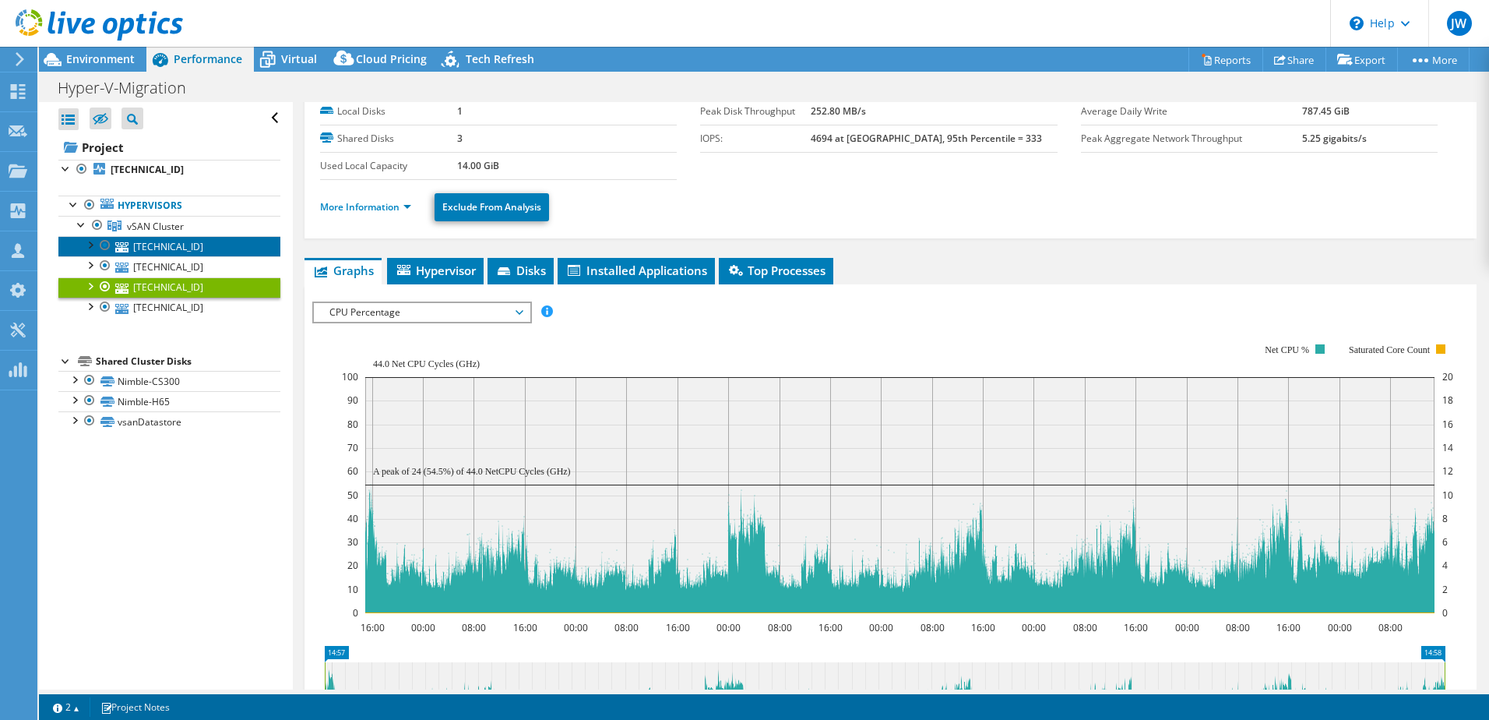
click at [199, 241] on link "[TECHNICAL_ID]" at bounding box center [169, 246] width 222 height 20
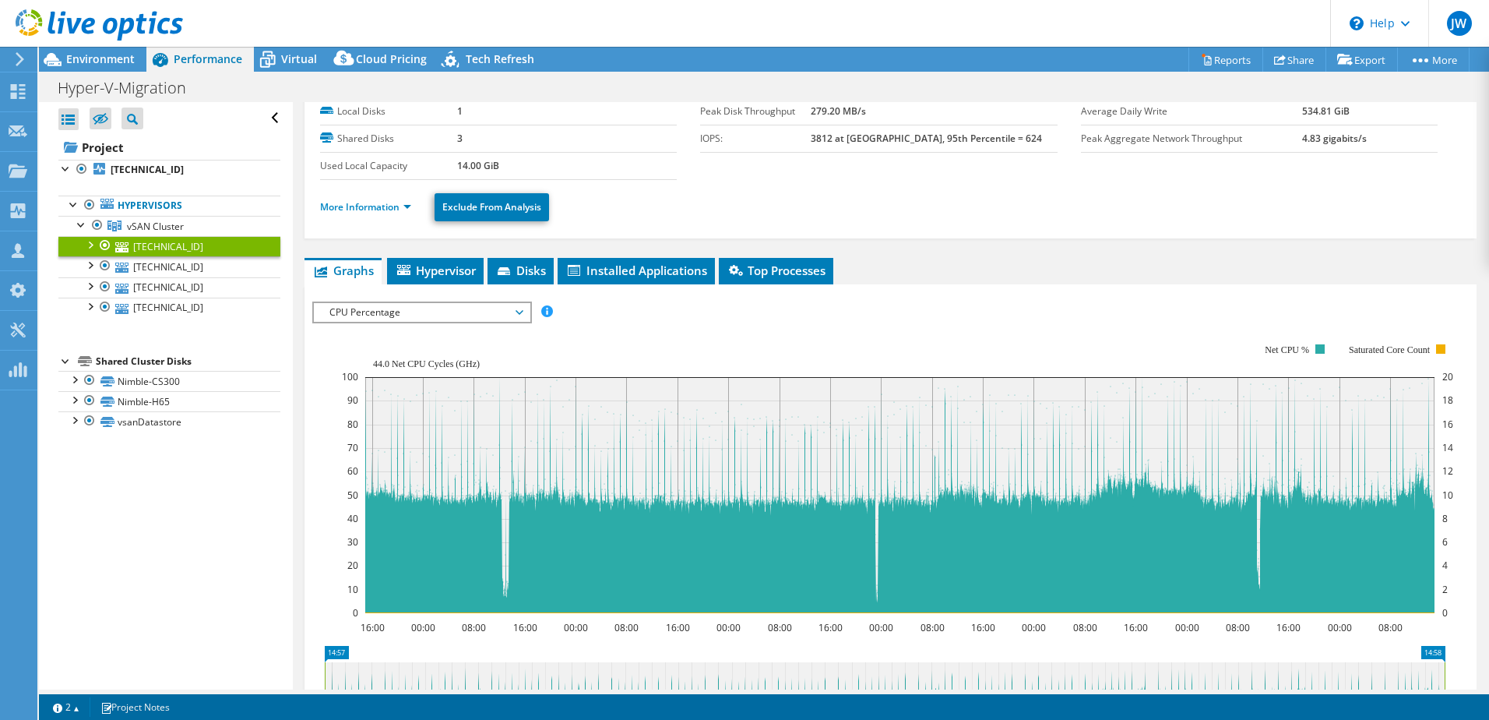
click at [520, 308] on span "CPU Percentage" at bounding box center [422, 312] width 200 height 19
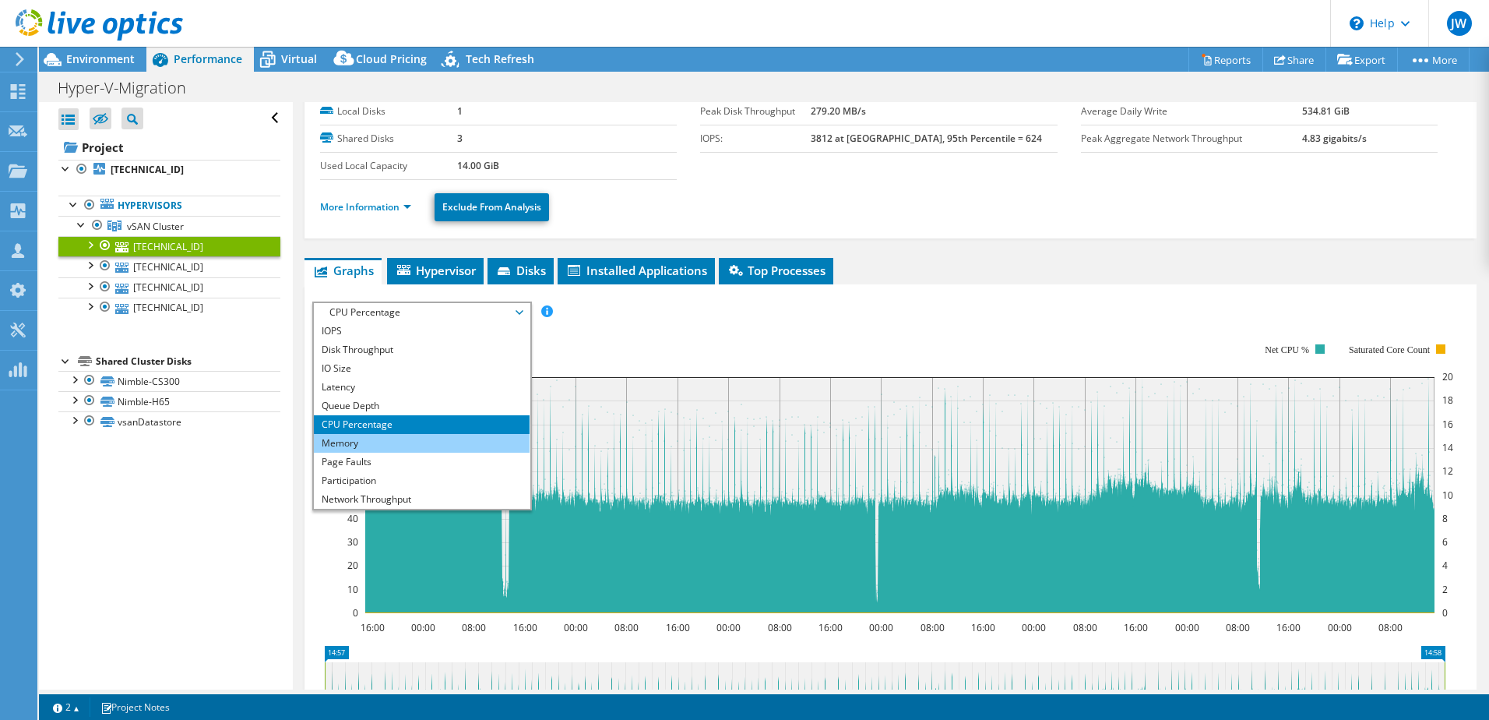
click at [393, 441] on li "Memory" at bounding box center [422, 443] width 216 height 19
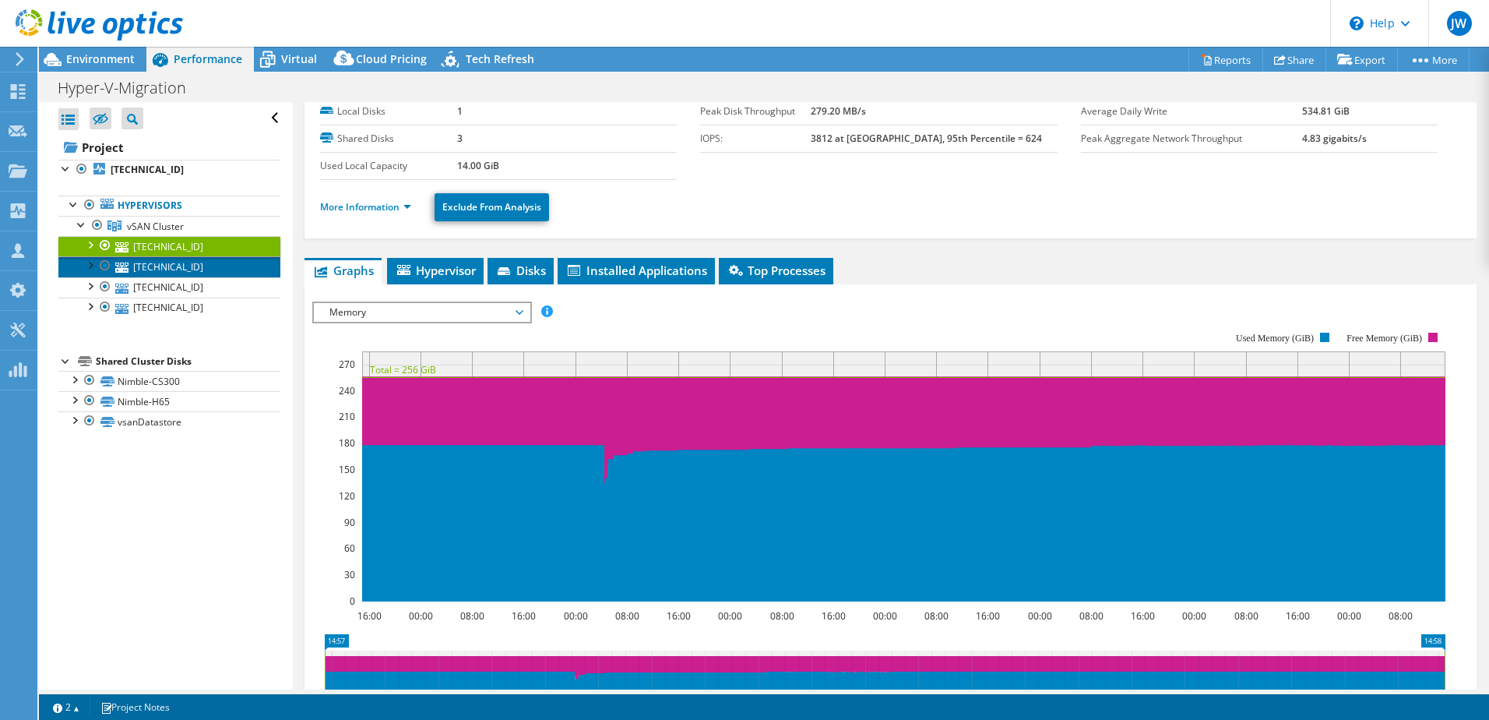
click at [146, 260] on link "[TECHNICAL_ID]" at bounding box center [169, 266] width 222 height 20
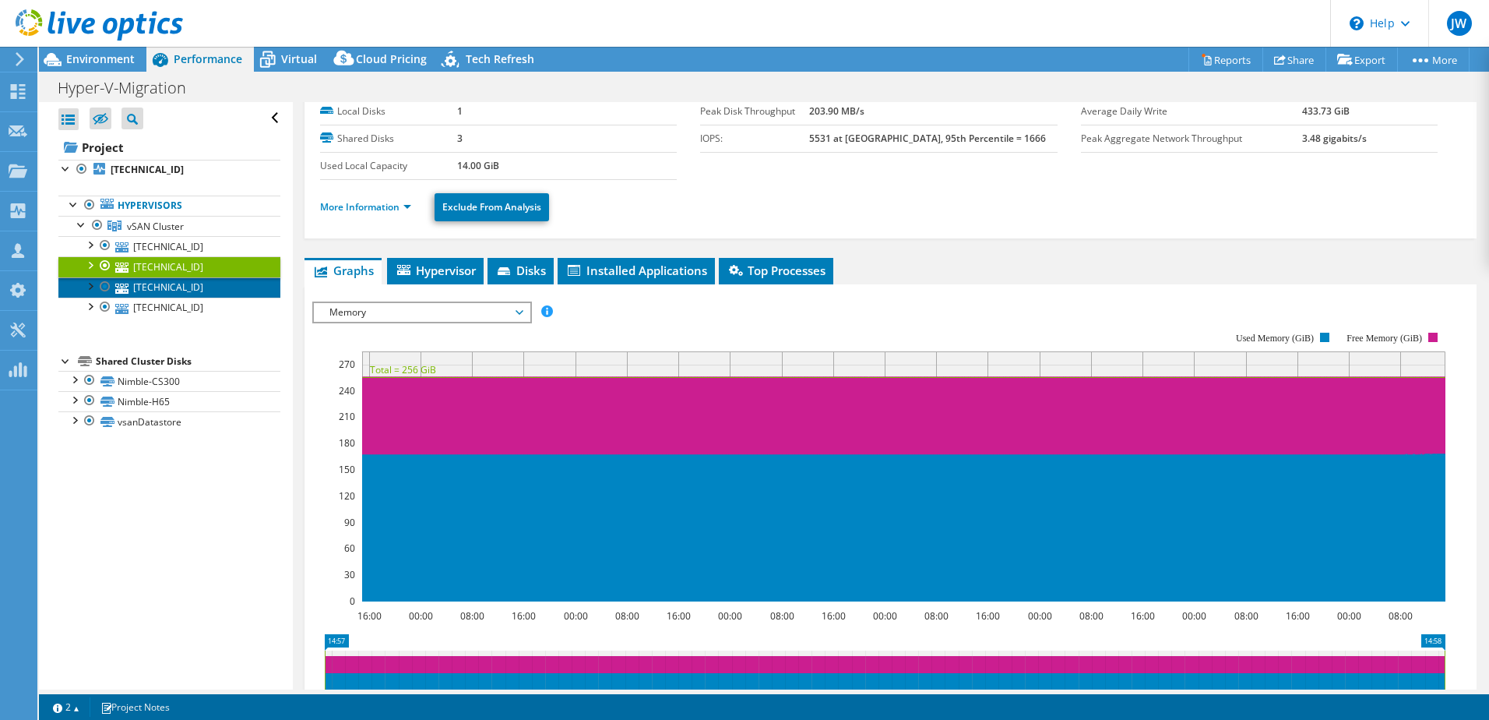
click at [155, 282] on link "[TECHNICAL_ID]" at bounding box center [169, 287] width 222 height 20
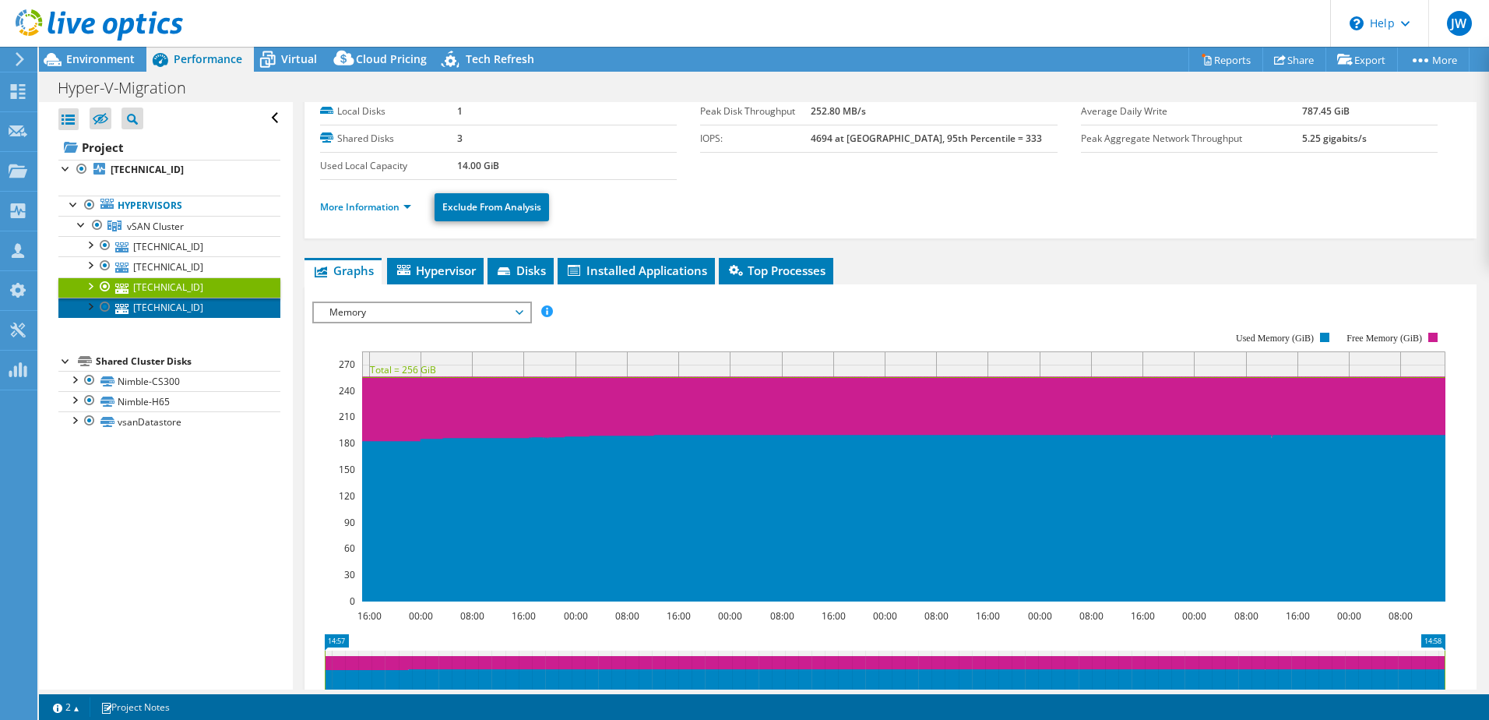
click at [163, 302] on link "[TECHNICAL_ID]" at bounding box center [169, 308] width 222 height 20
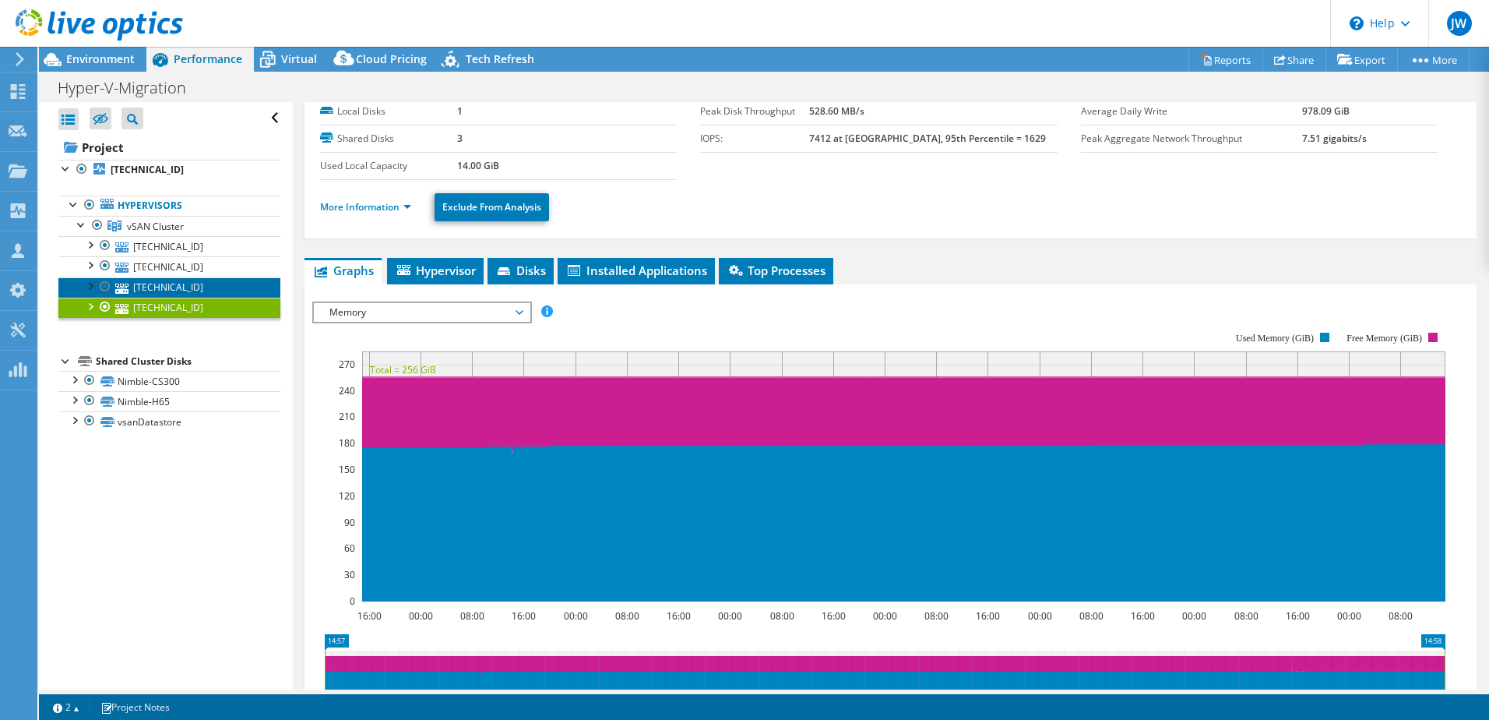
click at [160, 285] on link "[TECHNICAL_ID]" at bounding box center [169, 287] width 222 height 20
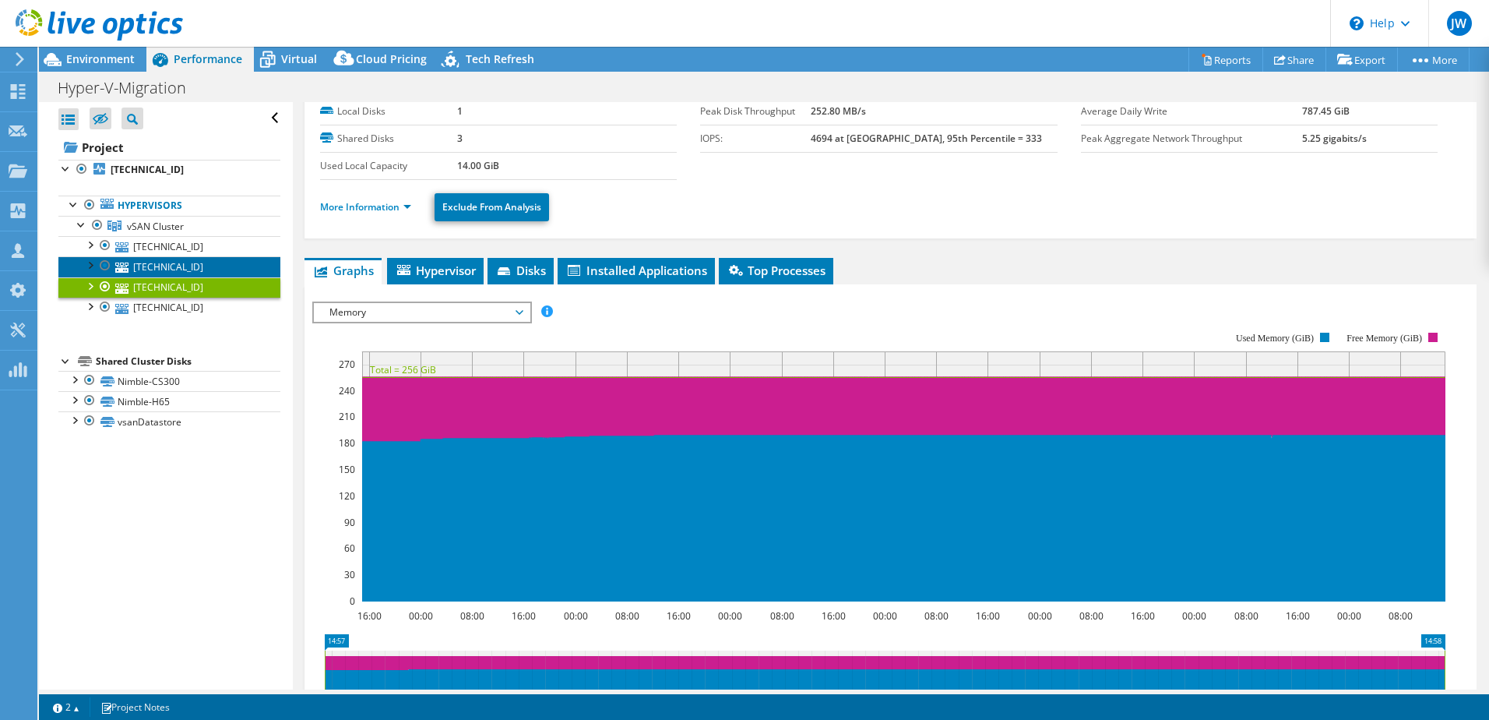
click at [161, 270] on link "[TECHNICAL_ID]" at bounding box center [169, 266] width 222 height 20
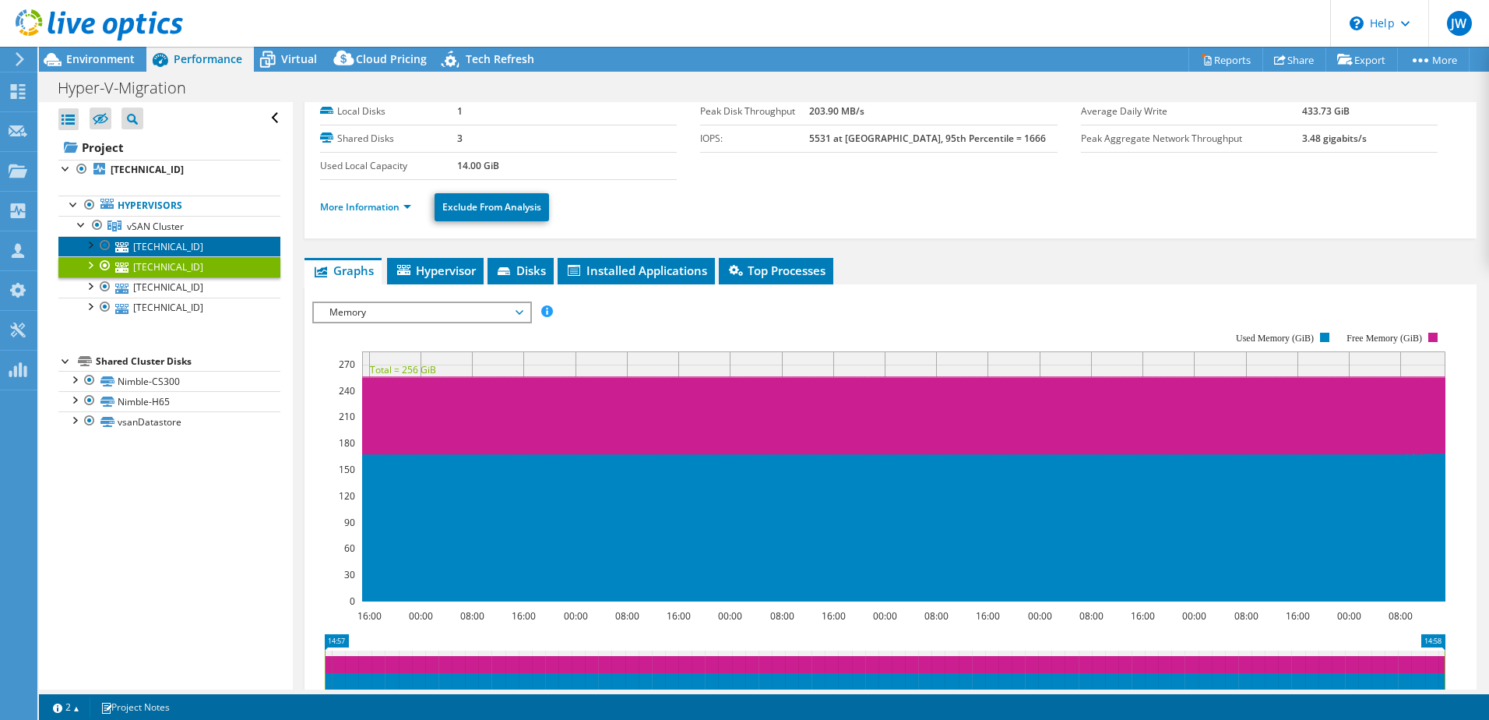
click at [170, 243] on link "[TECHNICAL_ID]" at bounding box center [169, 246] width 222 height 20
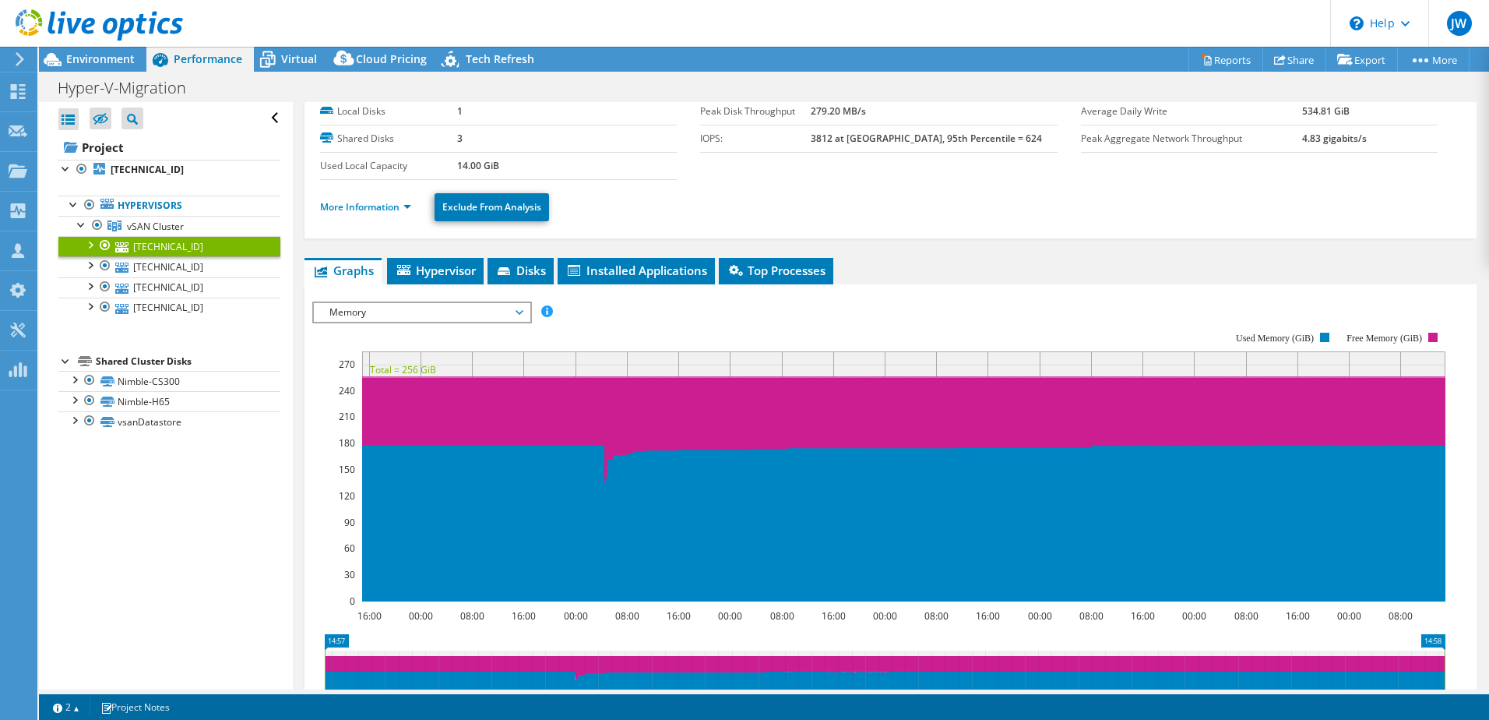
click at [1424, 253] on div "172.20.12.104 Details Operating System VMware ESXi 8.0.3 build-24585383 Local D…" at bounding box center [891, 482] width 1196 height 917
click at [72, 381] on div at bounding box center [74, 379] width 16 height 16
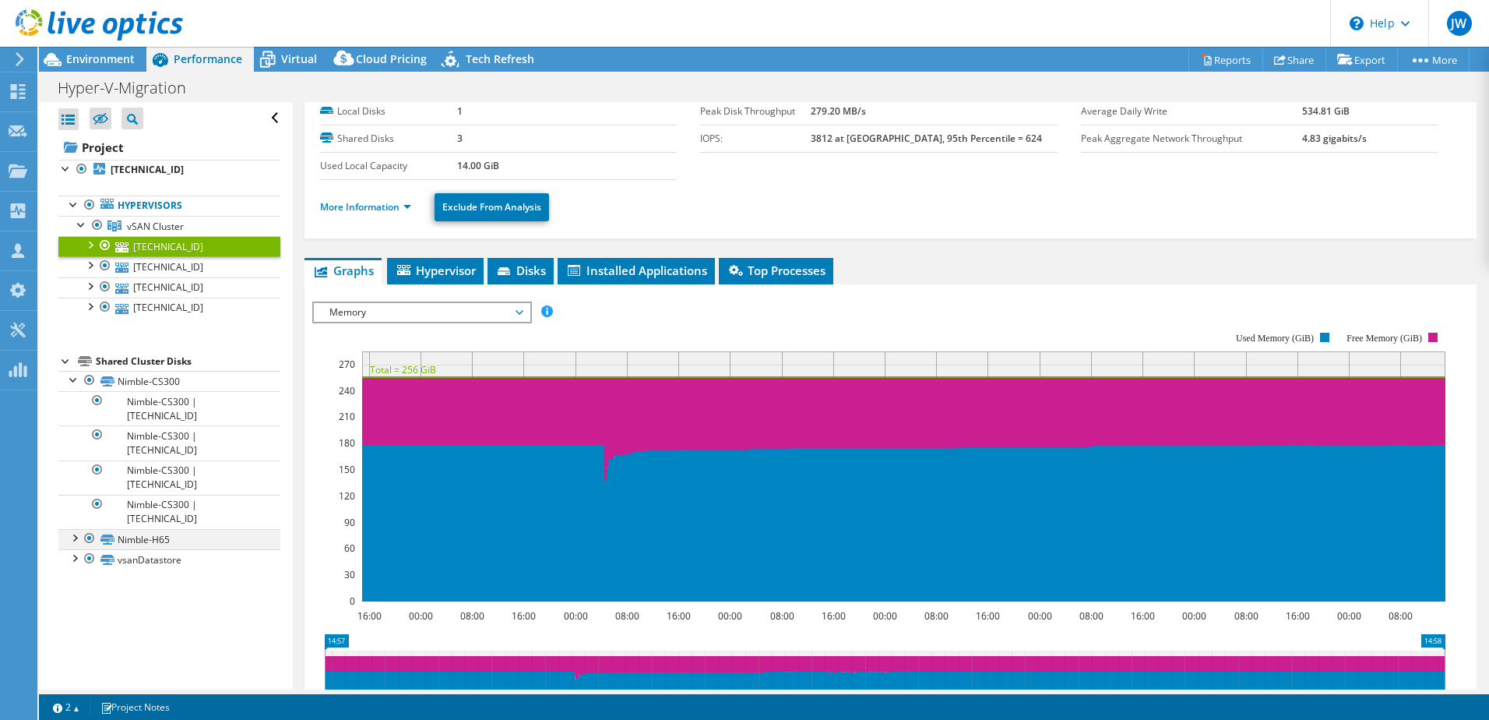
click at [75, 541] on div at bounding box center [74, 537] width 16 height 16
click at [73, 535] on div at bounding box center [74, 537] width 16 height 16
click at [70, 377] on div at bounding box center [74, 379] width 16 height 16
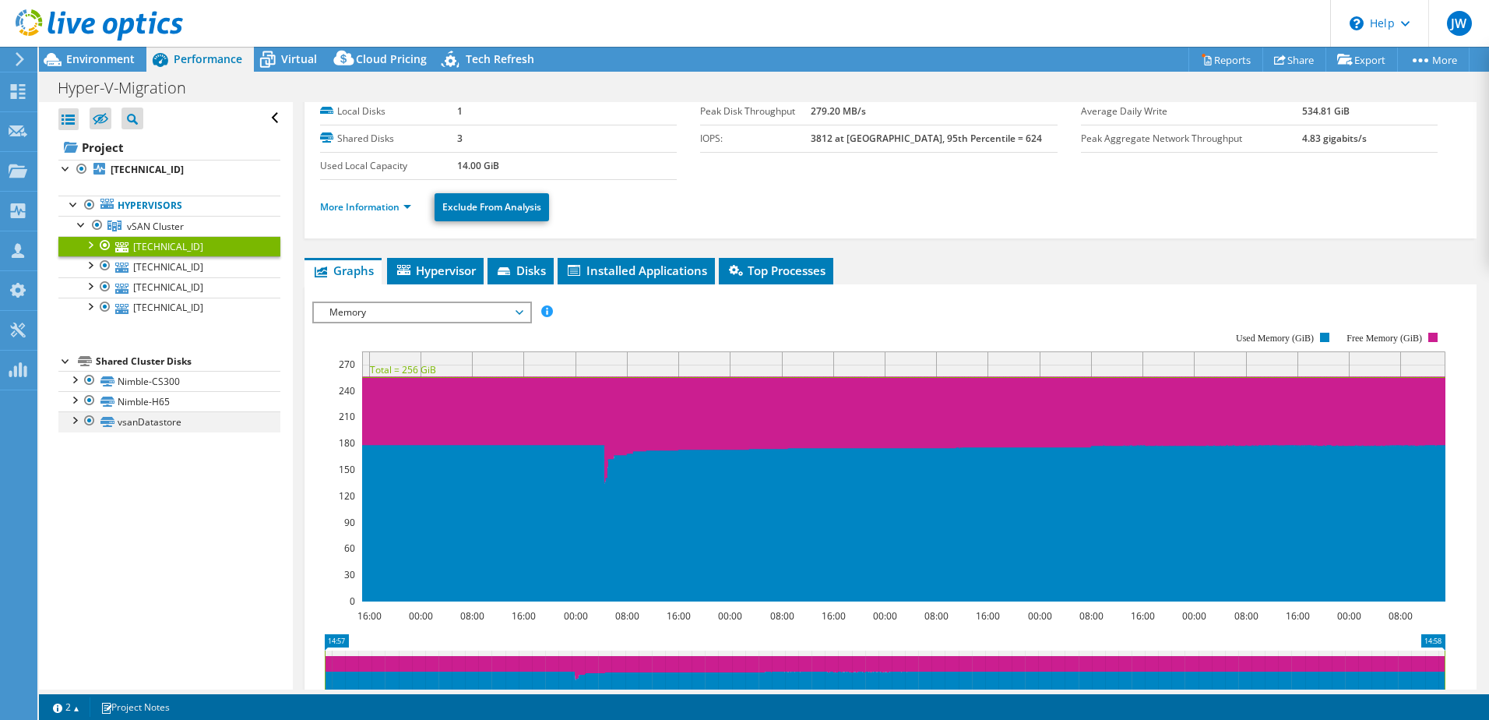
click at [76, 420] on div at bounding box center [74, 419] width 16 height 16
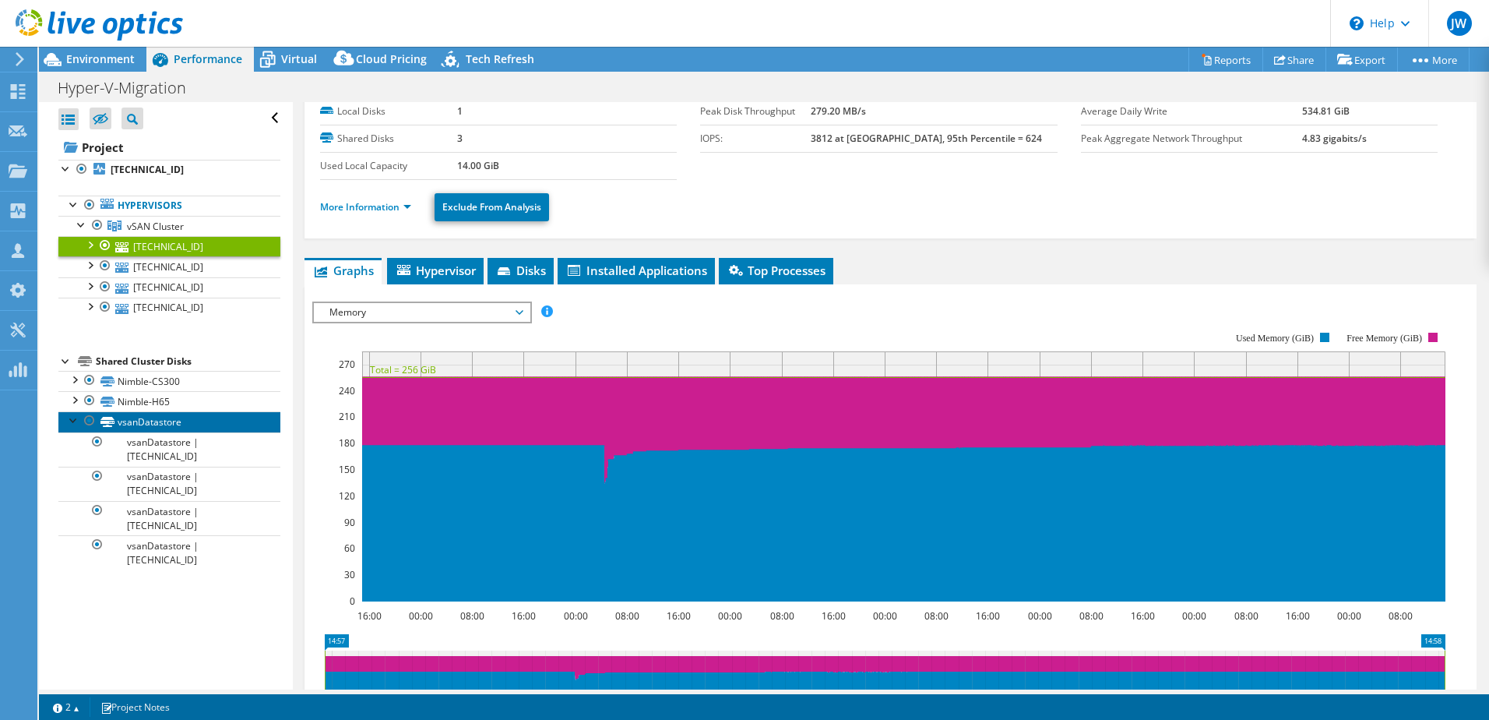
click at [160, 418] on link "vsanDatastore" at bounding box center [169, 421] width 222 height 20
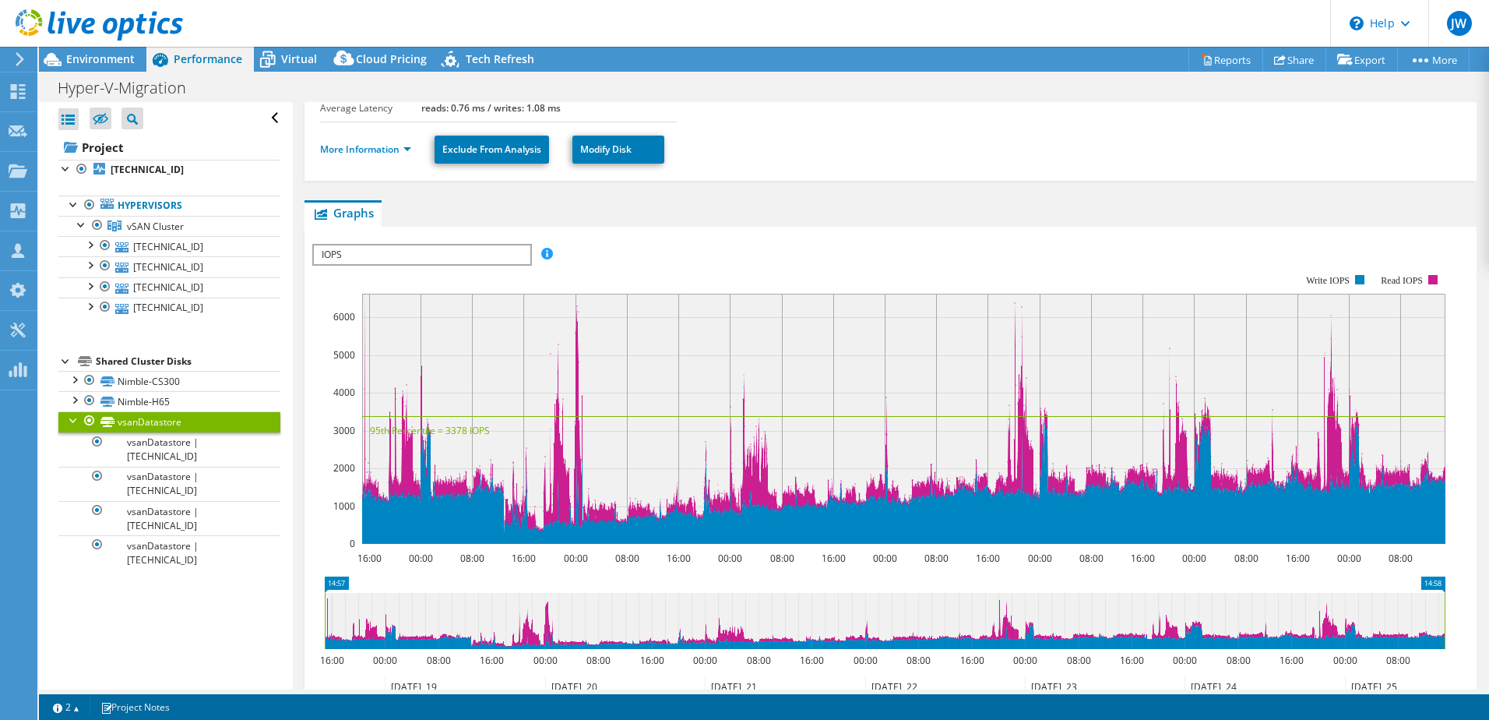
scroll to position [234, 0]
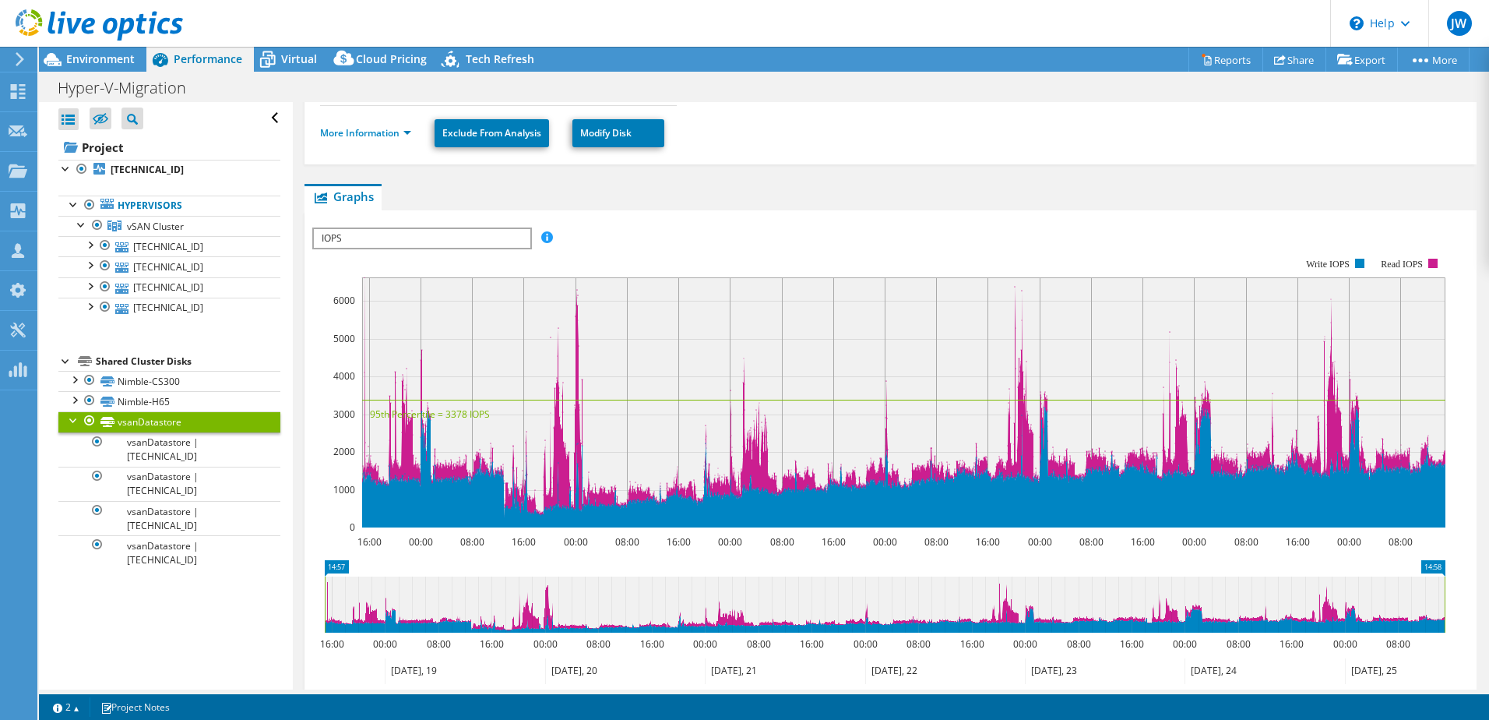
click at [70, 415] on div at bounding box center [74, 419] width 16 height 16
click at [93, 58] on span "Environment" at bounding box center [100, 58] width 69 height 15
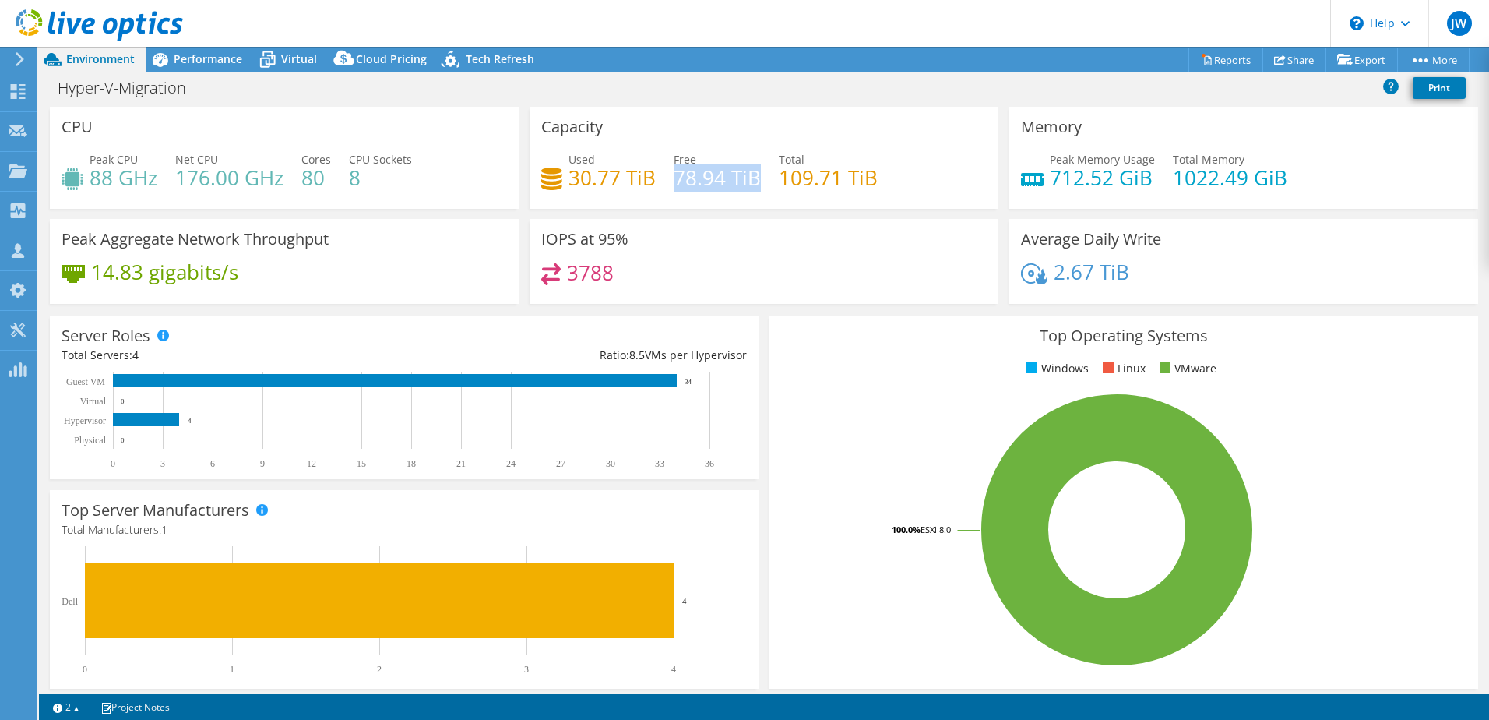
drag, startPoint x: 670, startPoint y: 177, endPoint x: 752, endPoint y: 172, distance: 81.9
click at [752, 172] on h4 "78.94 TiB" at bounding box center [717, 177] width 87 height 17
click at [203, 61] on span "Performance" at bounding box center [208, 58] width 69 height 15
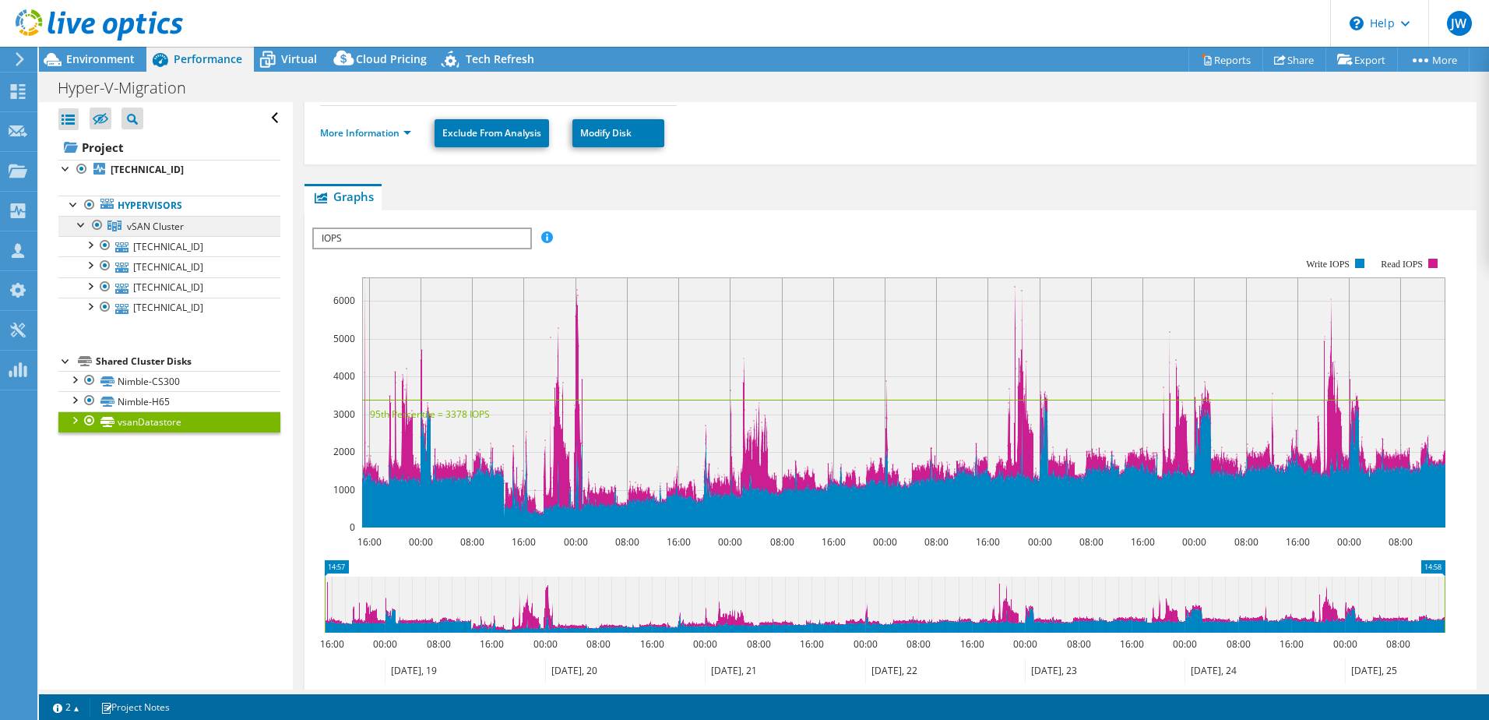
click at [143, 230] on span "vSAN Cluster" at bounding box center [155, 226] width 57 height 13
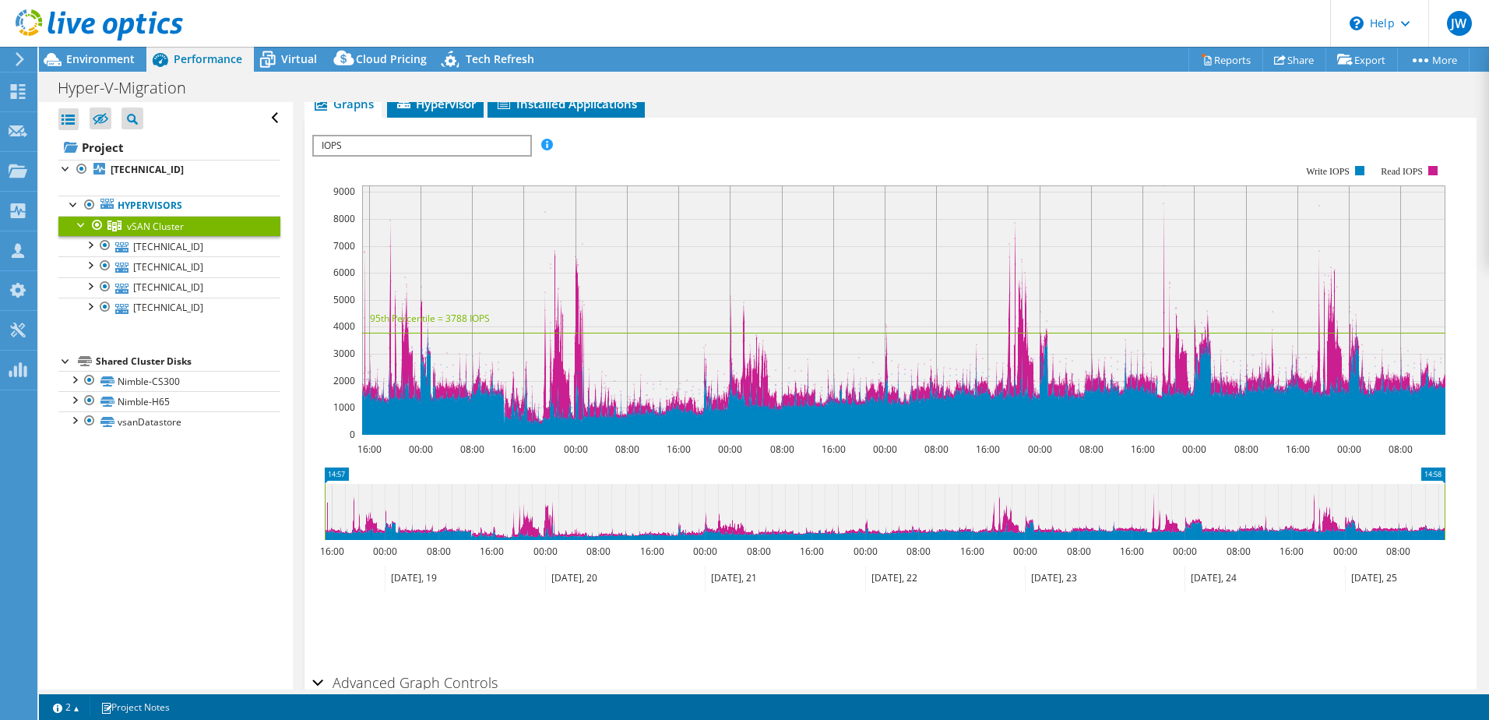
click at [521, 147] on span "IOPS" at bounding box center [422, 145] width 216 height 19
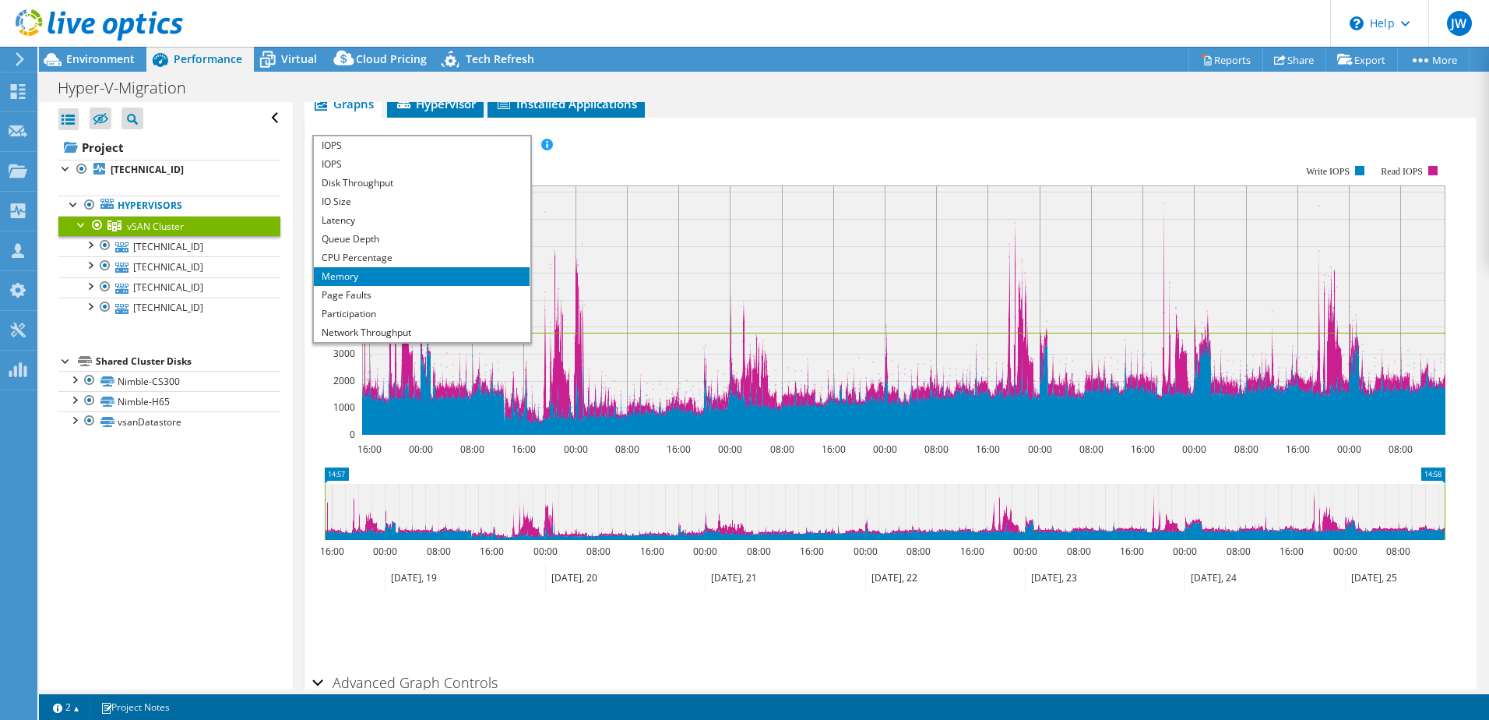
click at [370, 273] on li "Memory" at bounding box center [422, 276] width 216 height 19
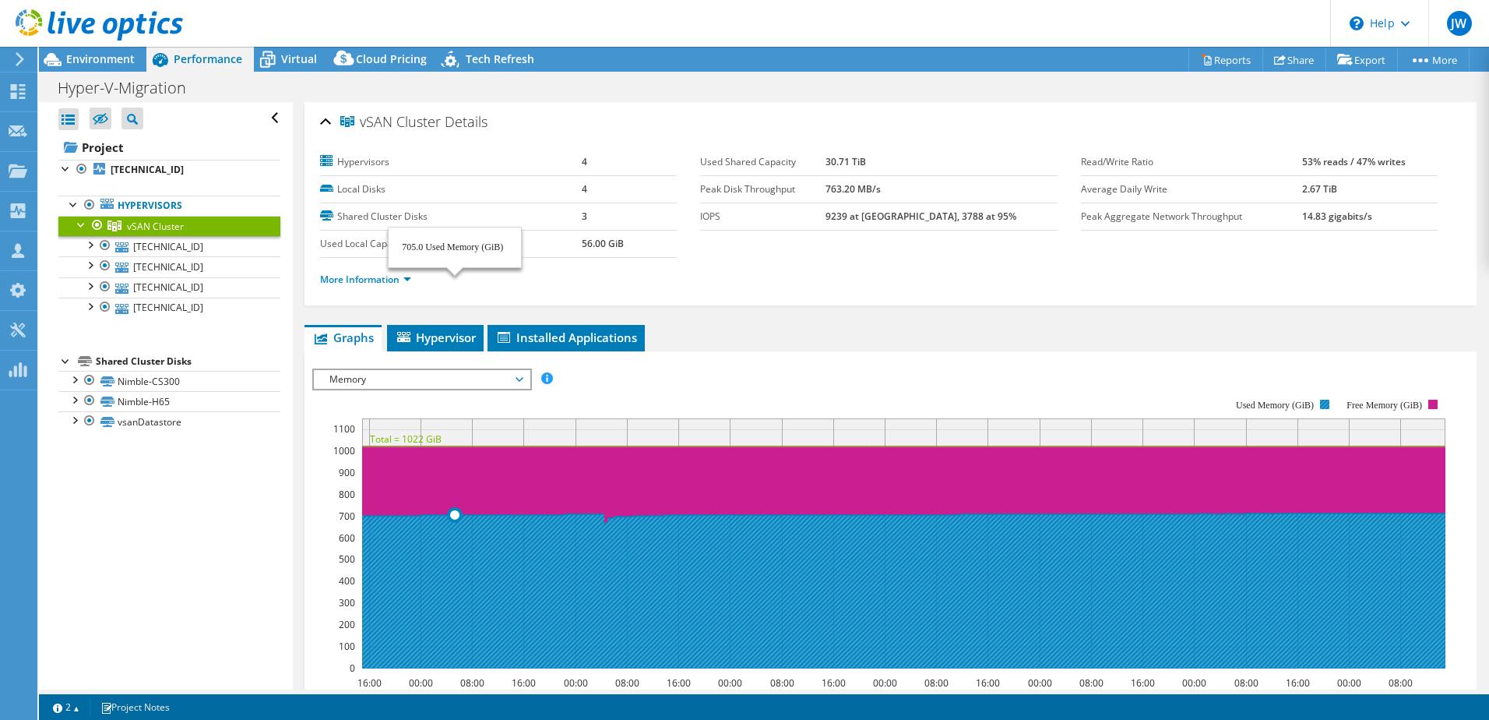
select select "USD"
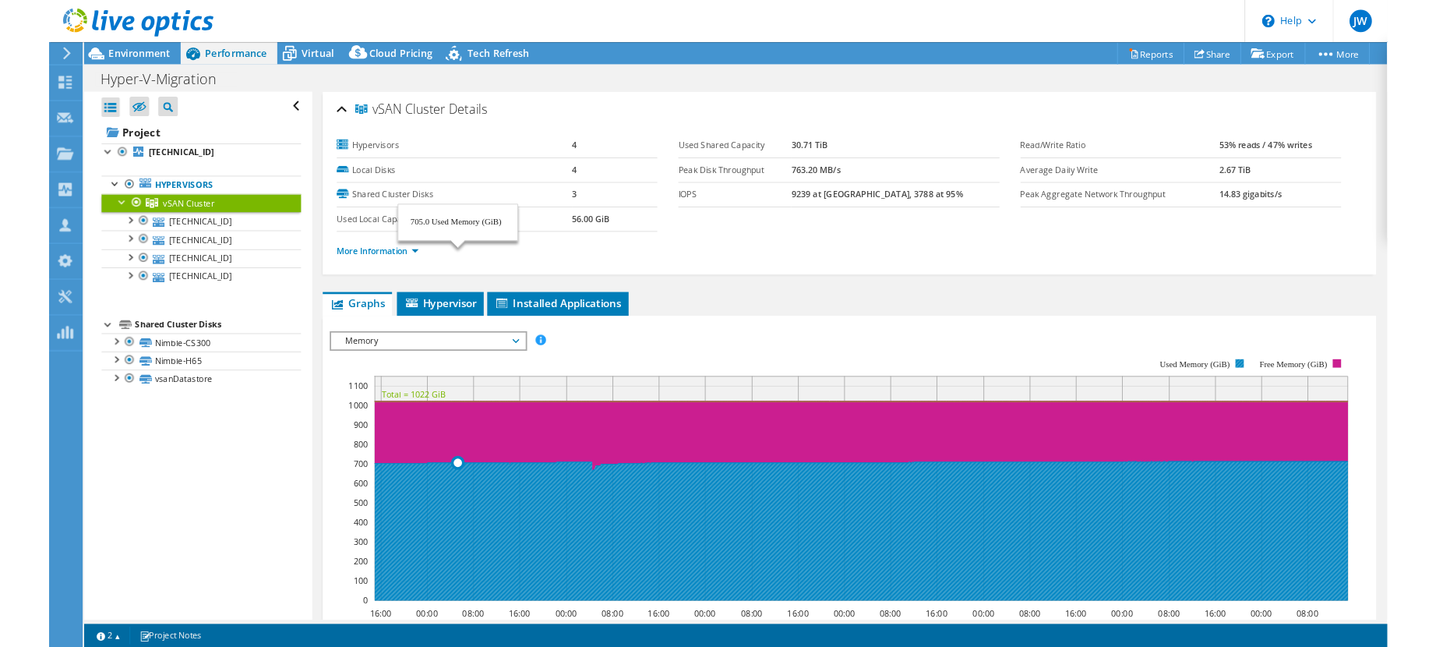
scroll to position [234, 0]
